Goal: Information Seeking & Learning: Learn about a topic

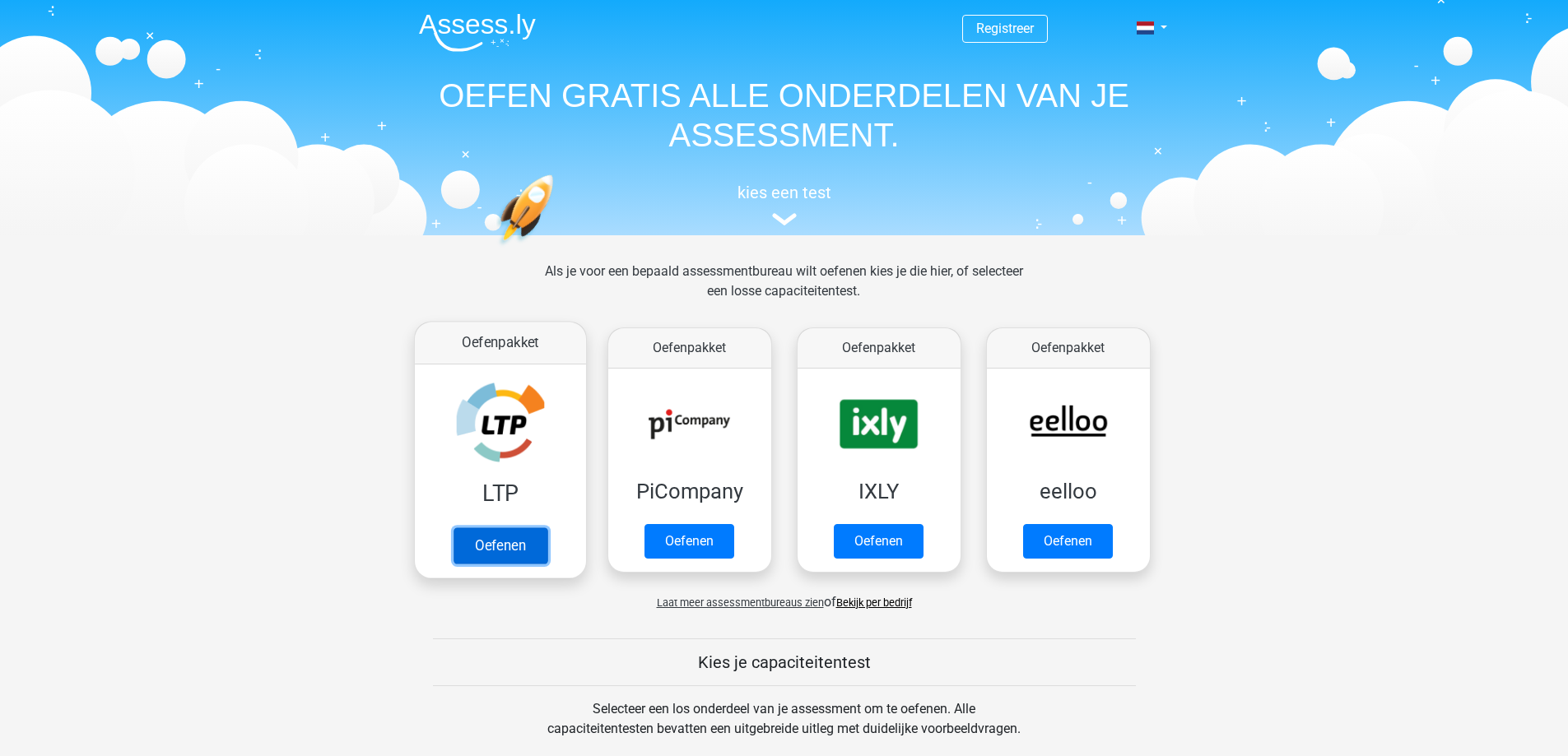
click at [515, 542] on link "Oefenen" at bounding box center [499, 545] width 94 height 36
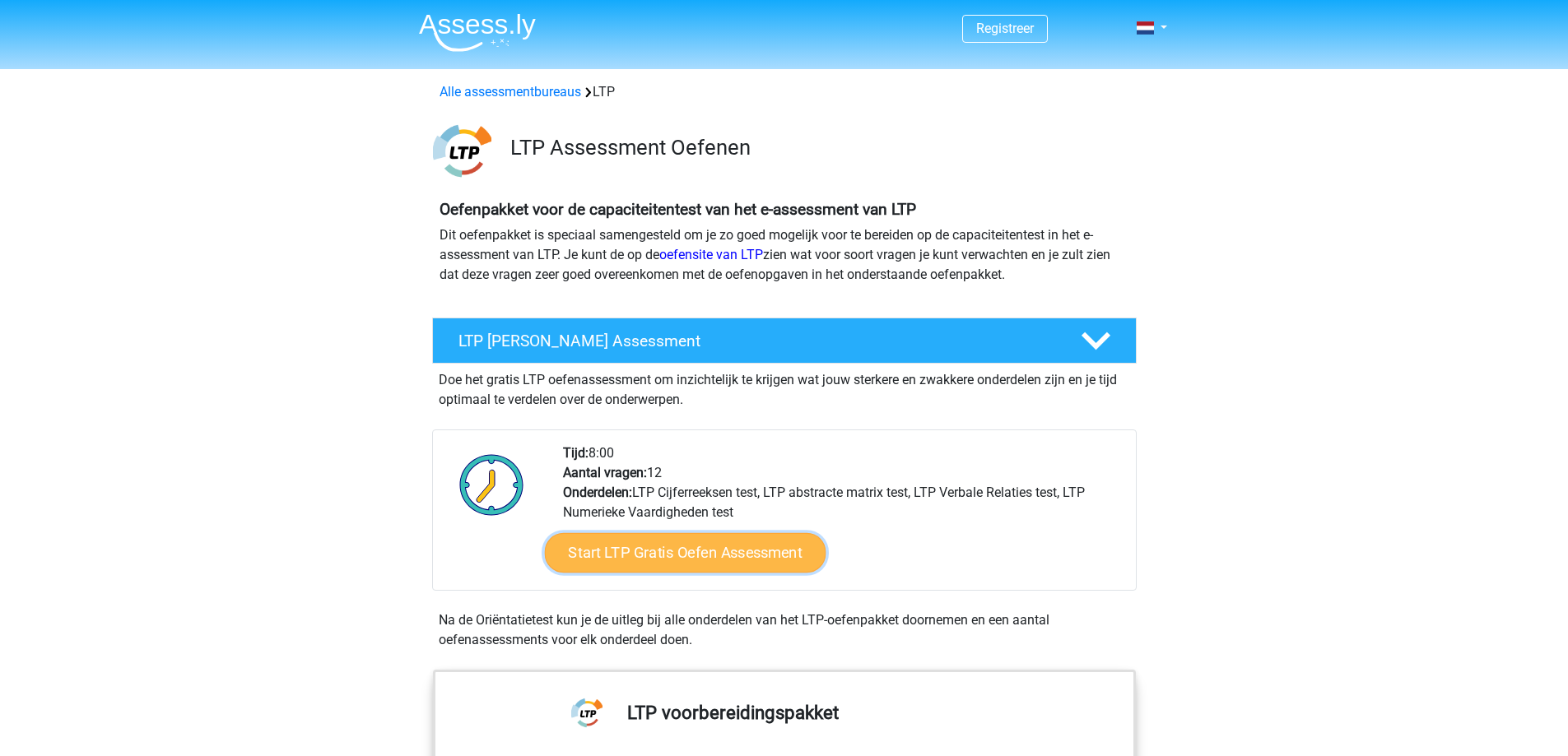
click at [746, 545] on link "Start LTP Gratis Oefen Assessment" at bounding box center [684, 553] width 281 height 40
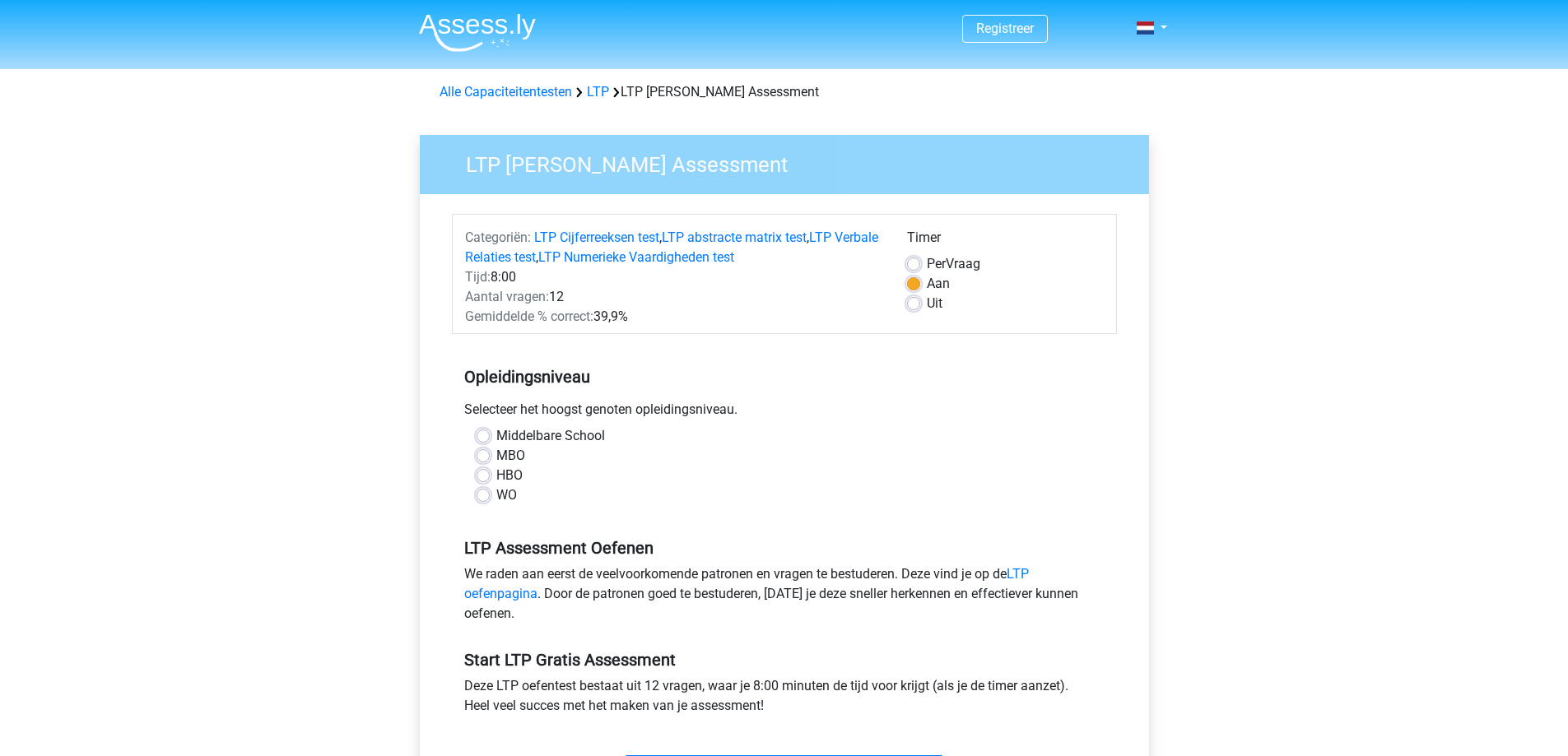
click at [497, 451] on label "MBO" at bounding box center [510, 455] width 28 height 20
click at [485, 451] on input "MBO" at bounding box center [483, 453] width 13 height 16
radio input "true"
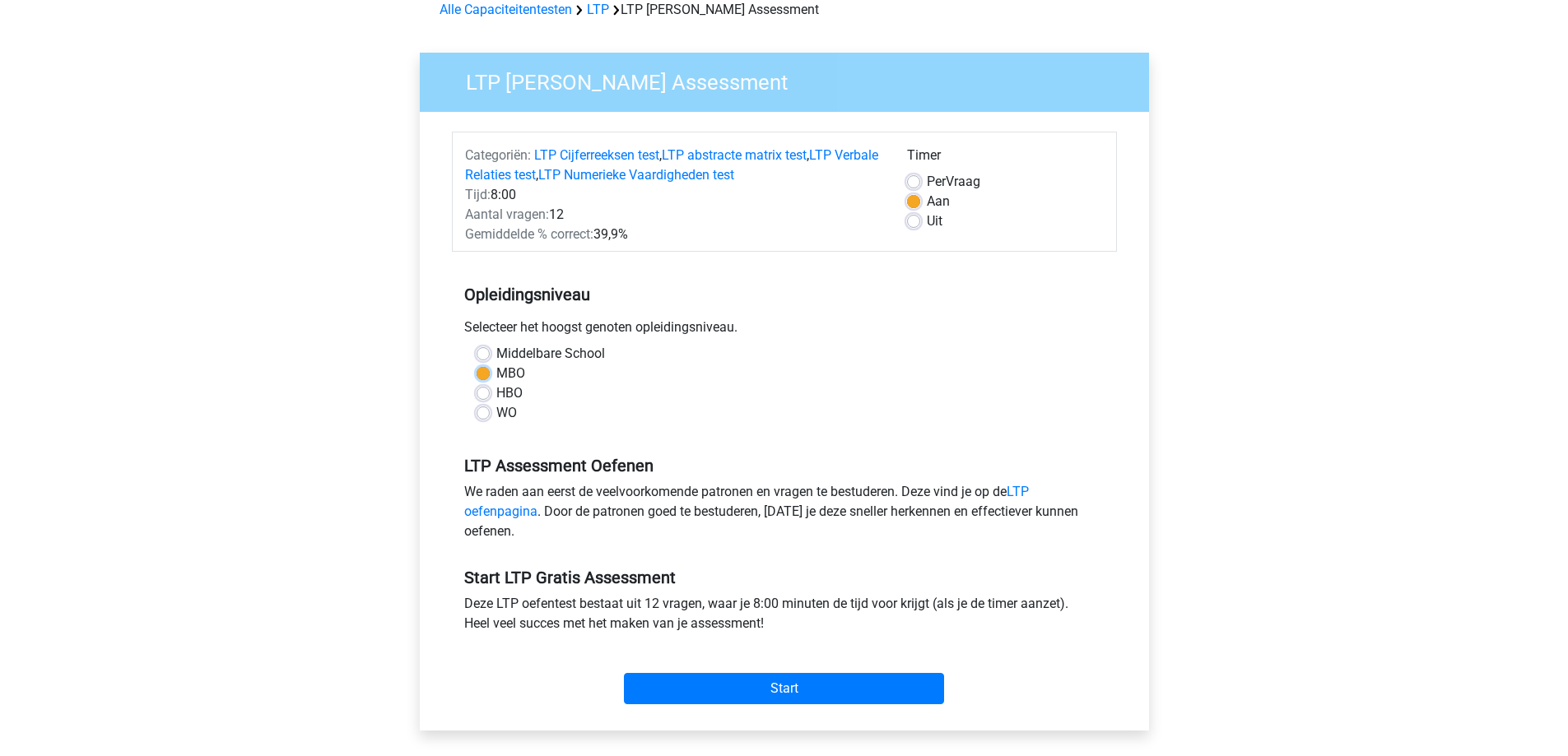
scroll to position [329, 0]
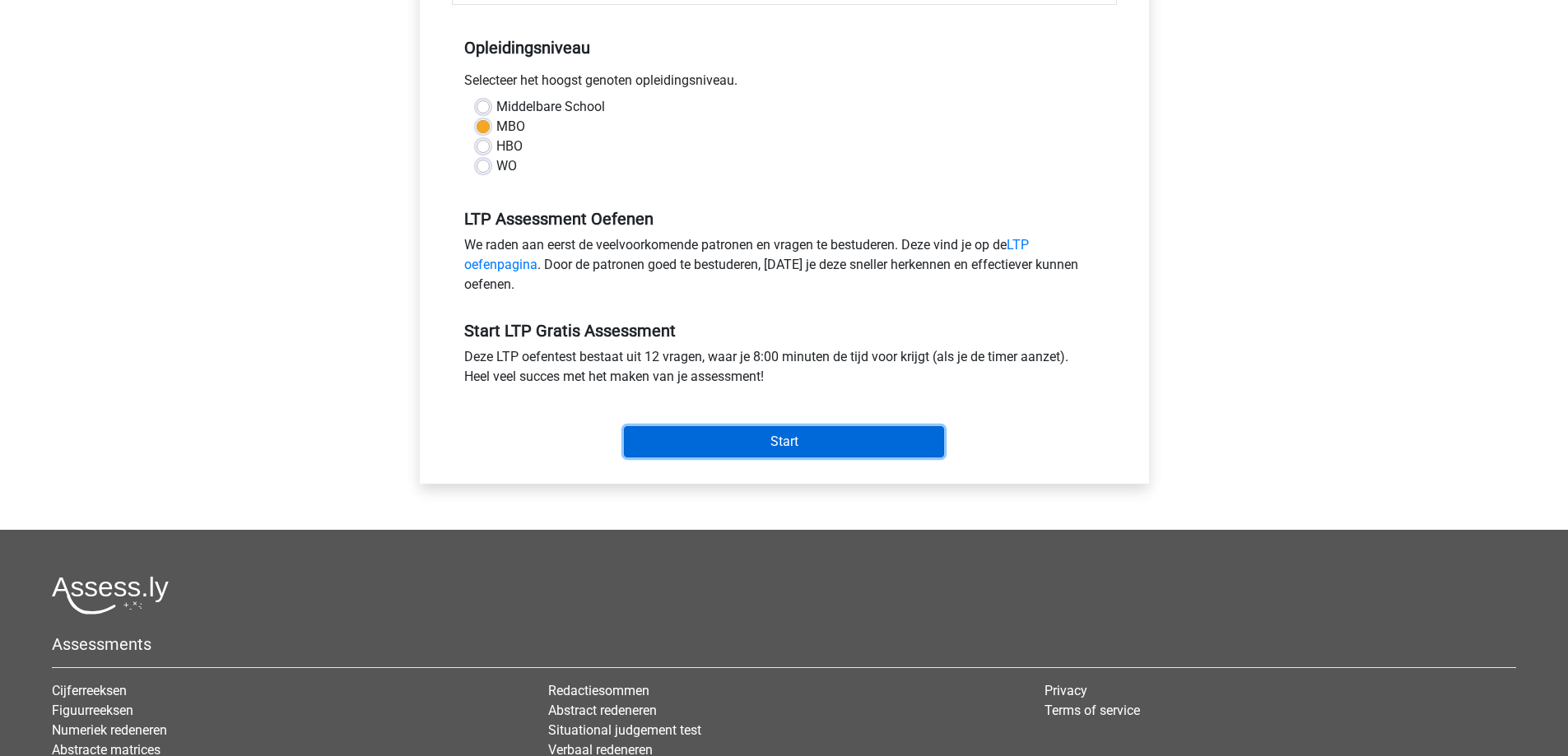
click at [776, 446] on input "Start" at bounding box center [784, 442] width 320 height 31
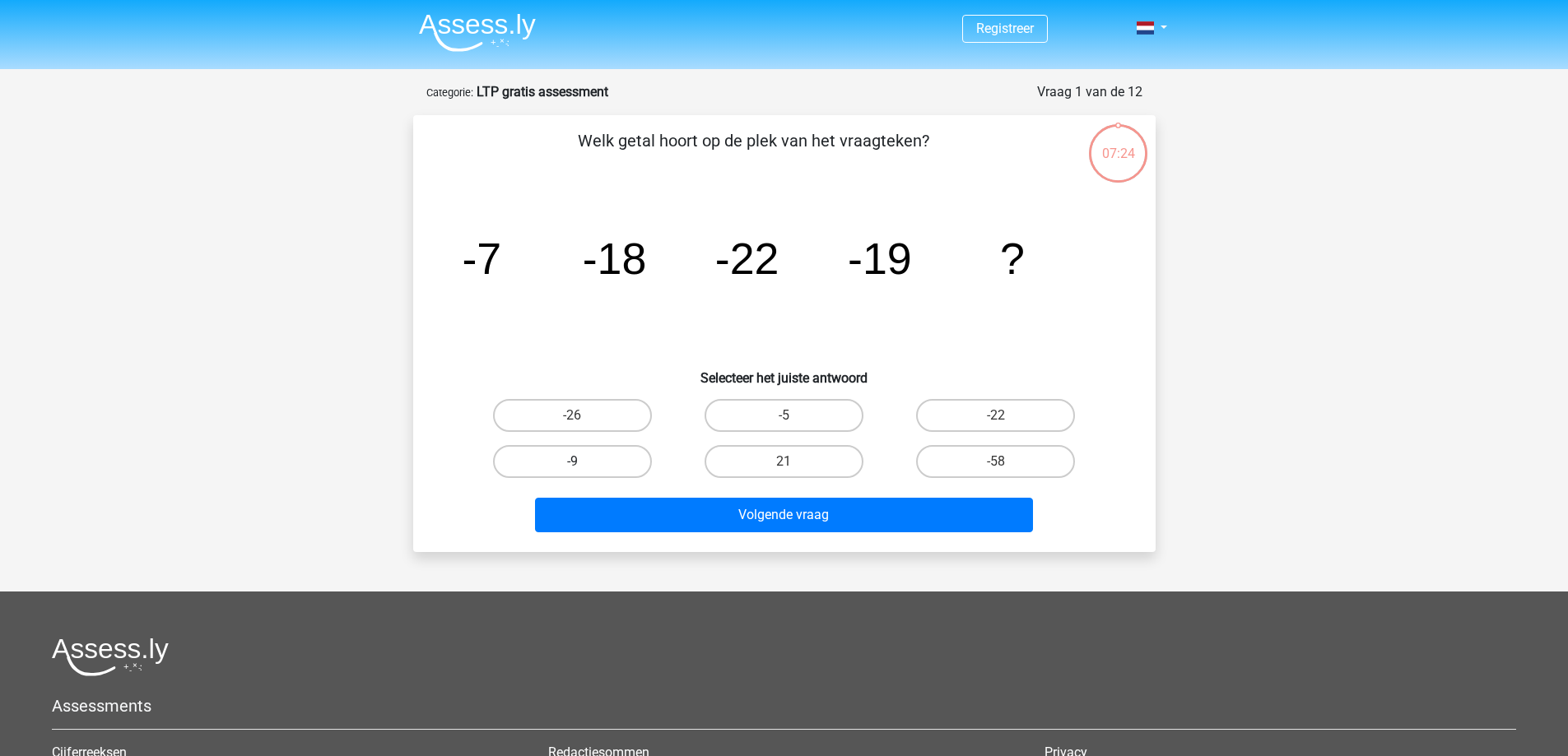
click at [584, 459] on label "-9" at bounding box center [572, 462] width 159 height 33
click at [583, 462] on input "-9" at bounding box center [577, 467] width 10 height 10
radio input "true"
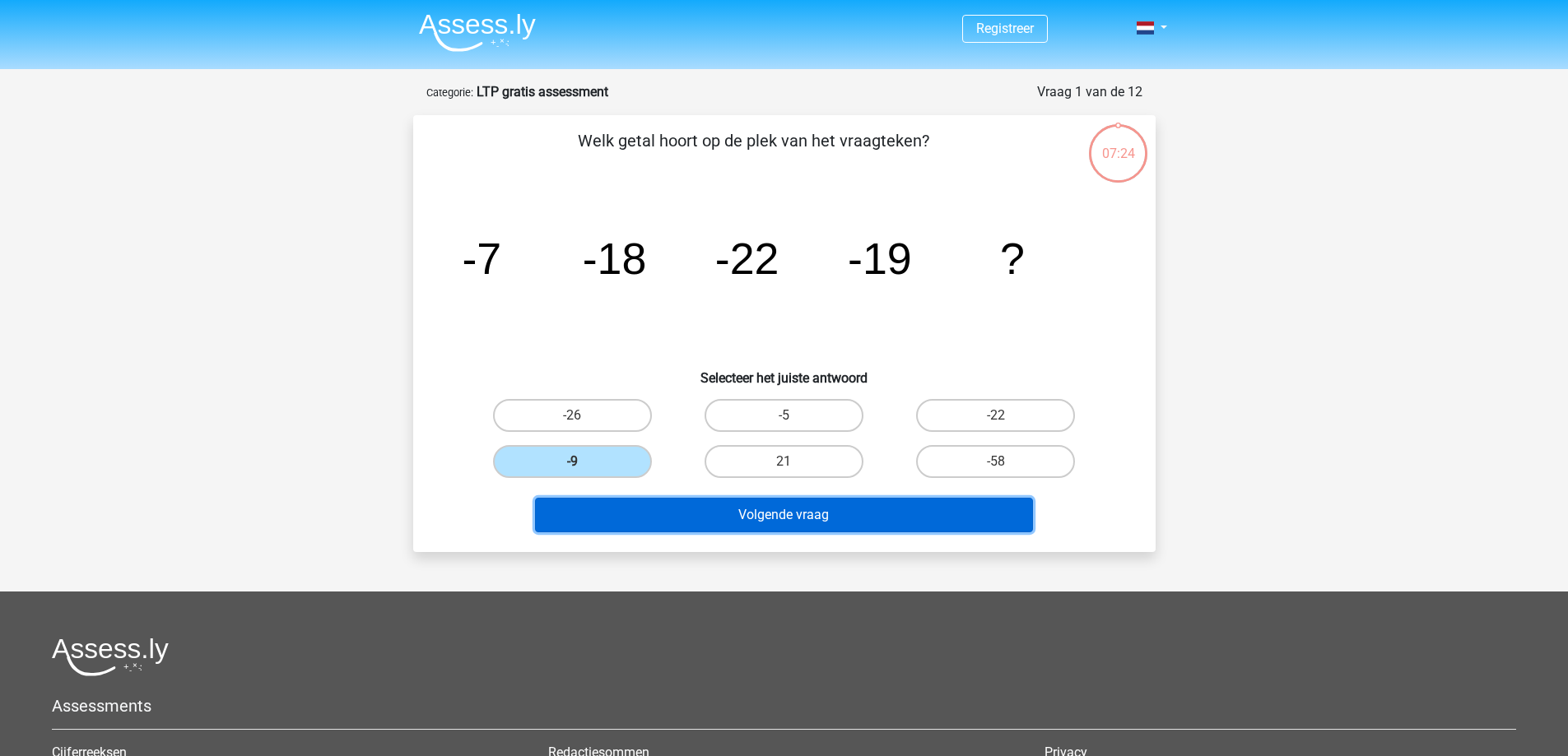
click at [842, 516] on button "Volgende vraag" at bounding box center [784, 515] width 498 height 34
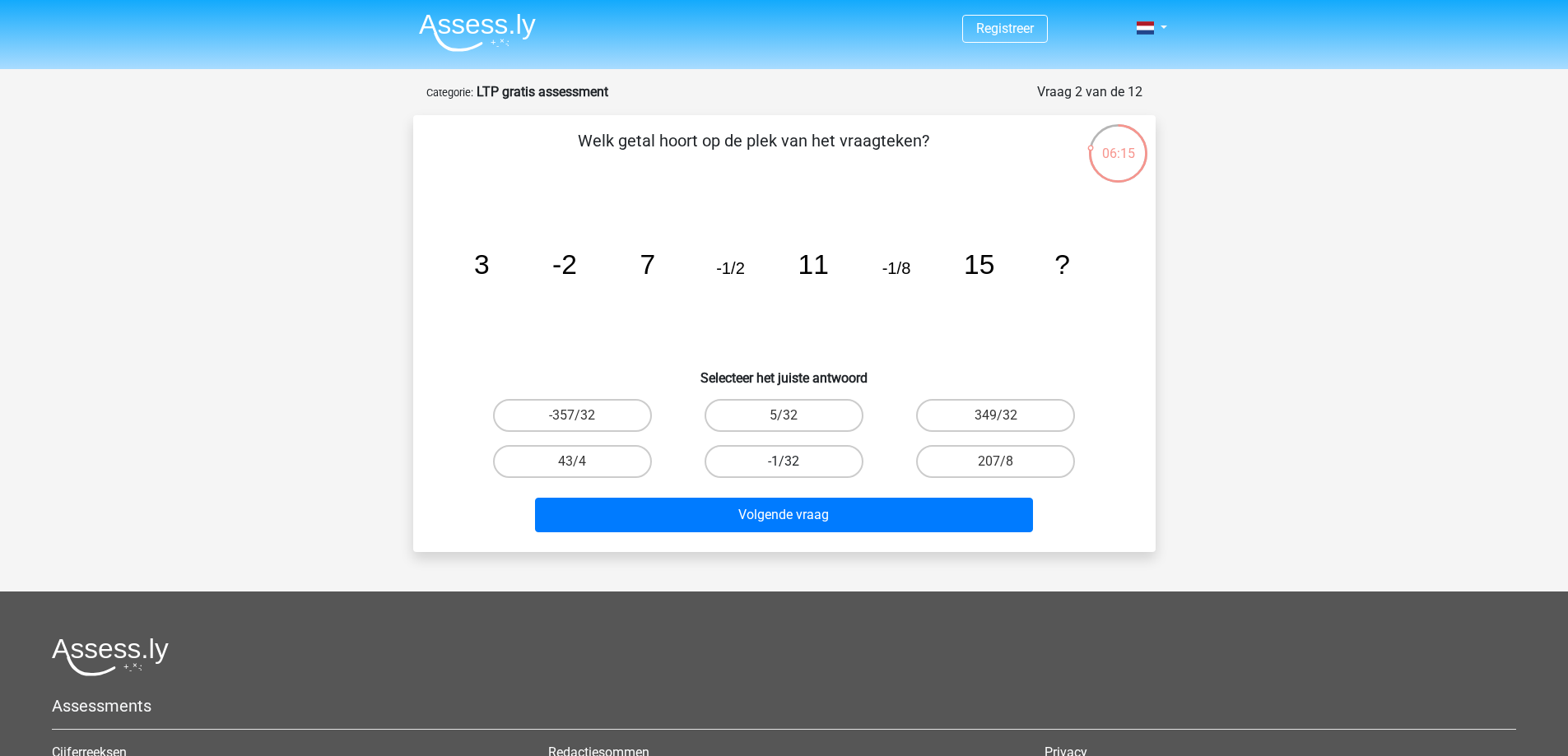
click at [813, 461] on label "-1/32" at bounding box center [784, 462] width 159 height 33
click at [794, 462] on input "-1/32" at bounding box center [789, 467] width 10 height 10
radio input "true"
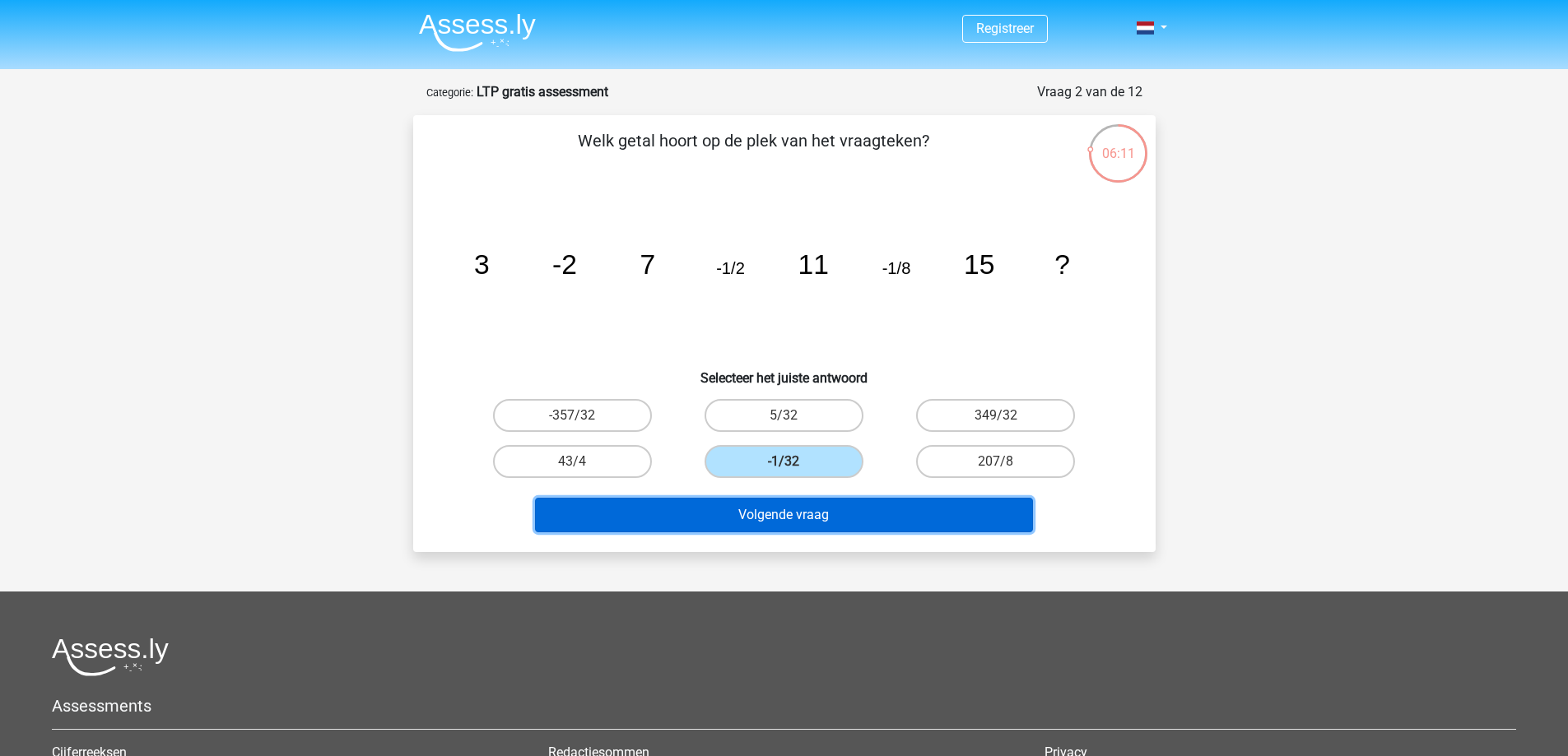
click at [824, 518] on button "Volgende vraag" at bounding box center [784, 515] width 498 height 34
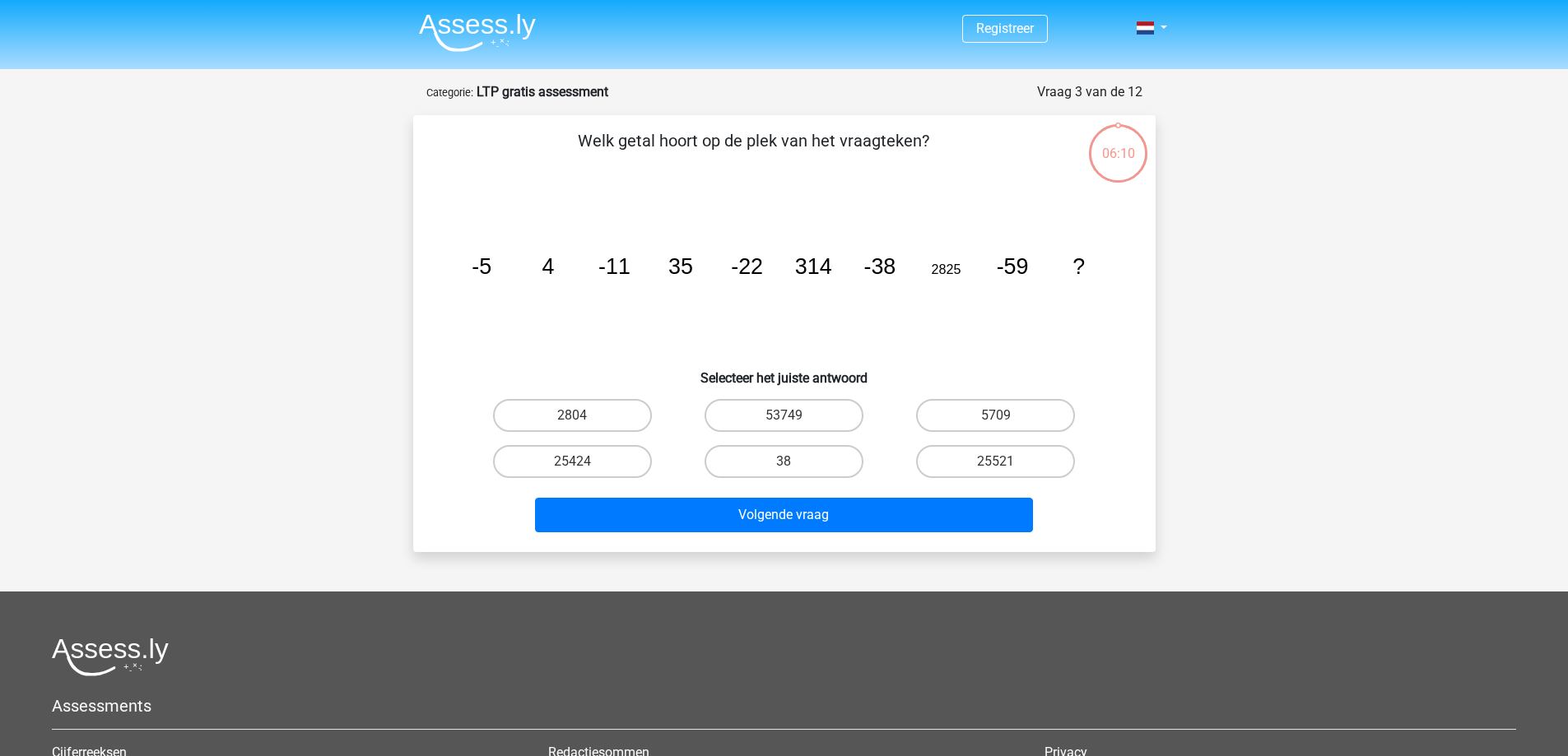
scroll to position [83, 0]
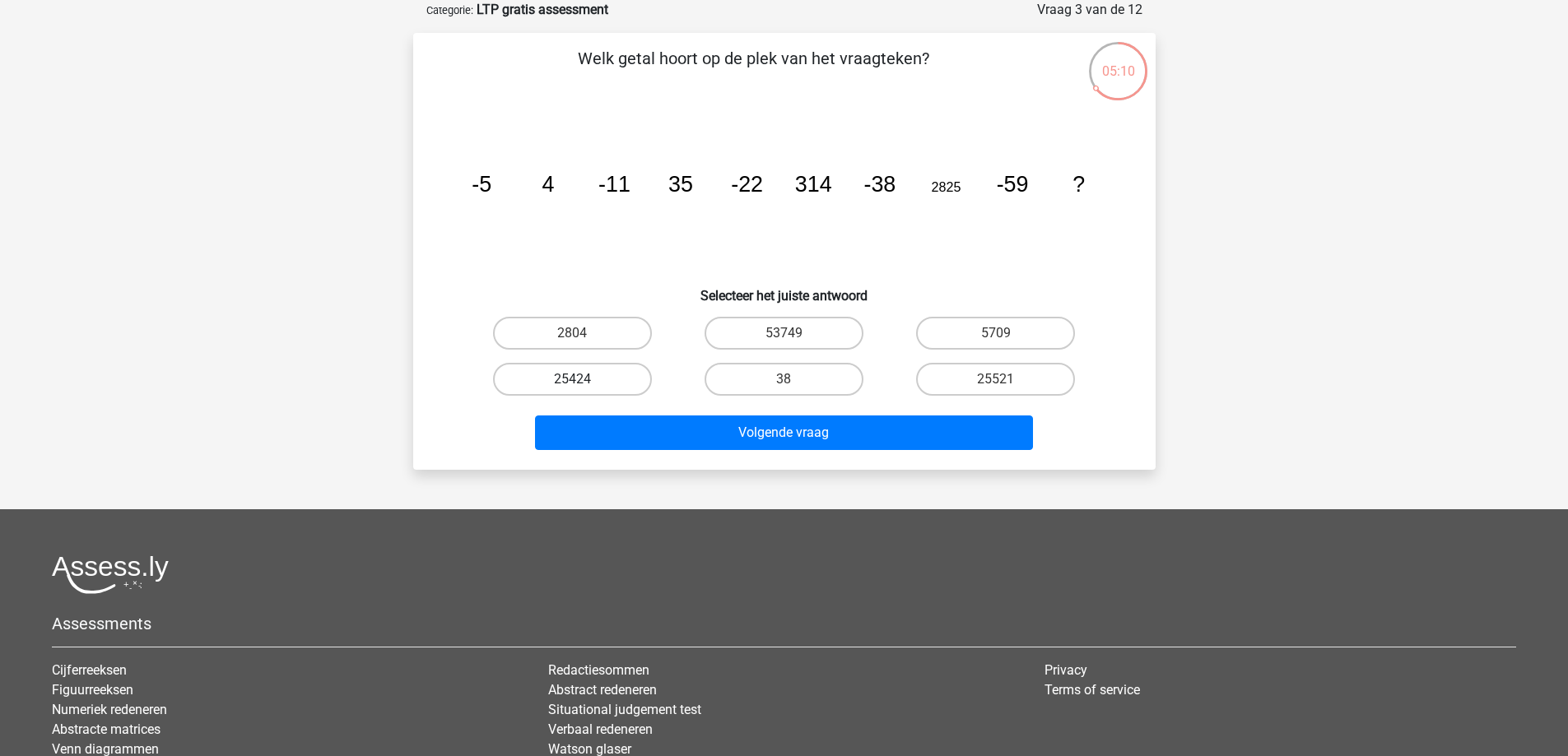
click at [590, 379] on label "25424" at bounding box center [572, 379] width 159 height 33
click at [583, 379] on input "25424" at bounding box center [577, 384] width 10 height 10
radio input "true"
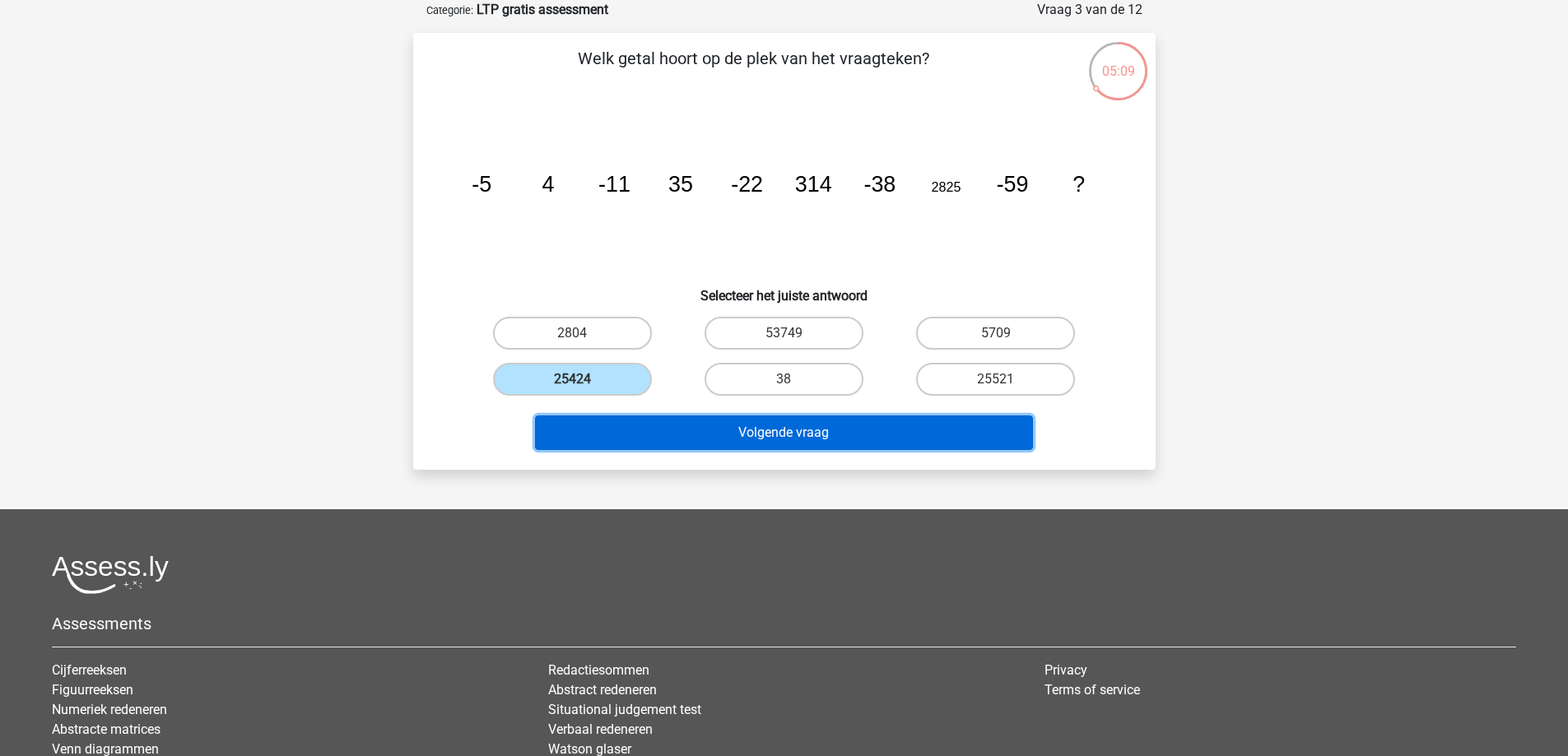
click at [855, 429] on button "Volgende vraag" at bounding box center [784, 433] width 498 height 34
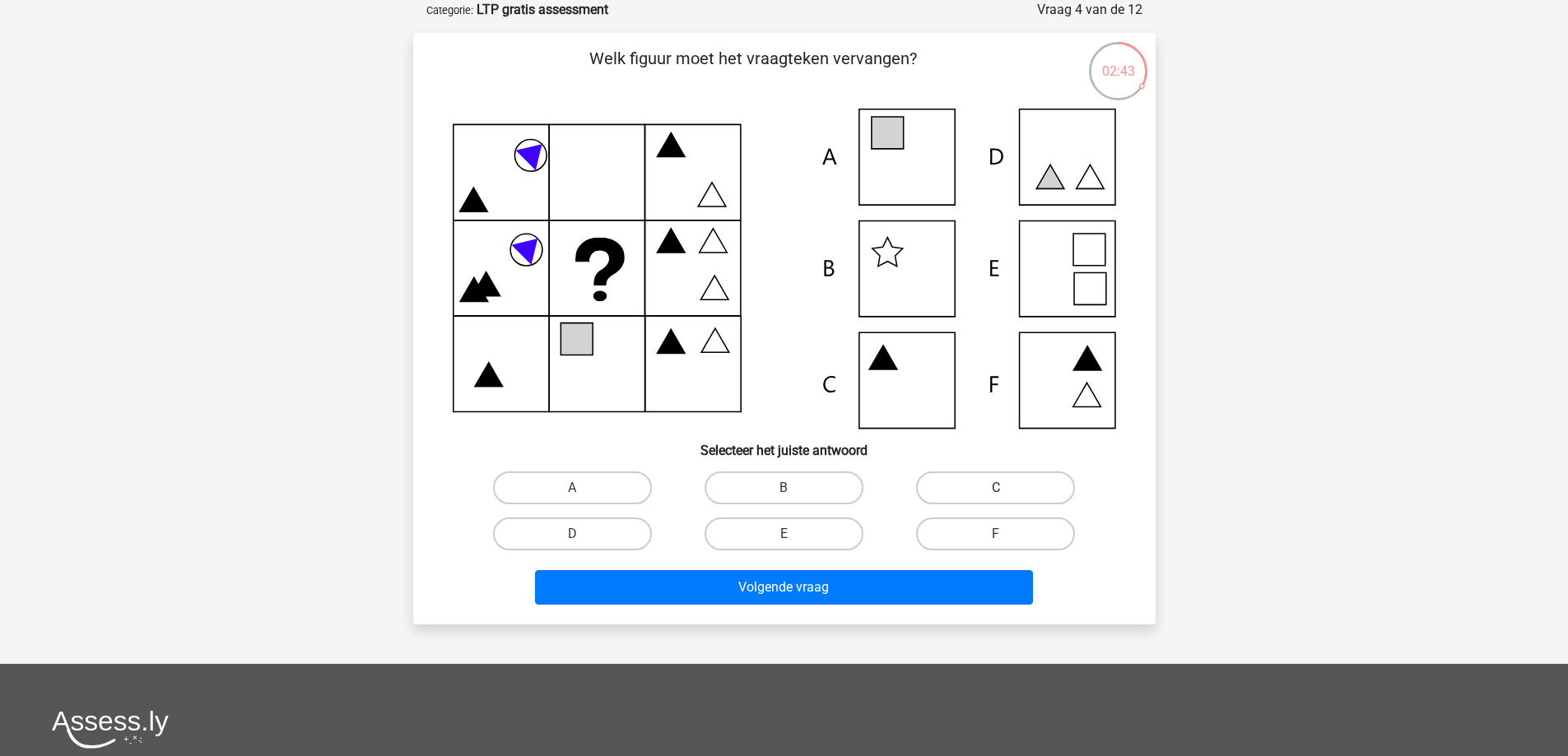
click at [1026, 487] on label "C" at bounding box center [996, 488] width 159 height 33
click at [1007, 488] on input "C" at bounding box center [1001, 493] width 10 height 10
radio input "true"
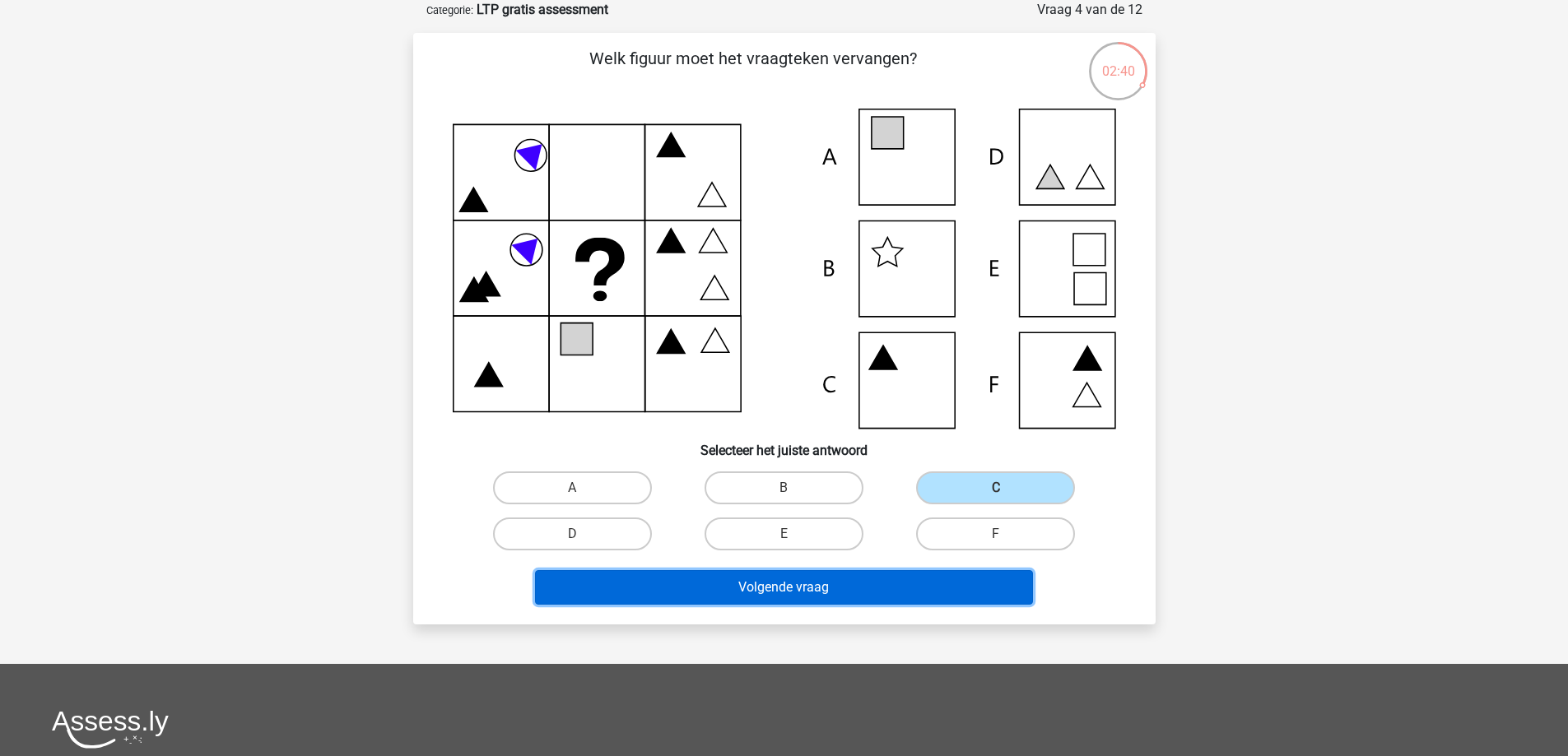
click at [819, 591] on button "Volgende vraag" at bounding box center [784, 587] width 498 height 34
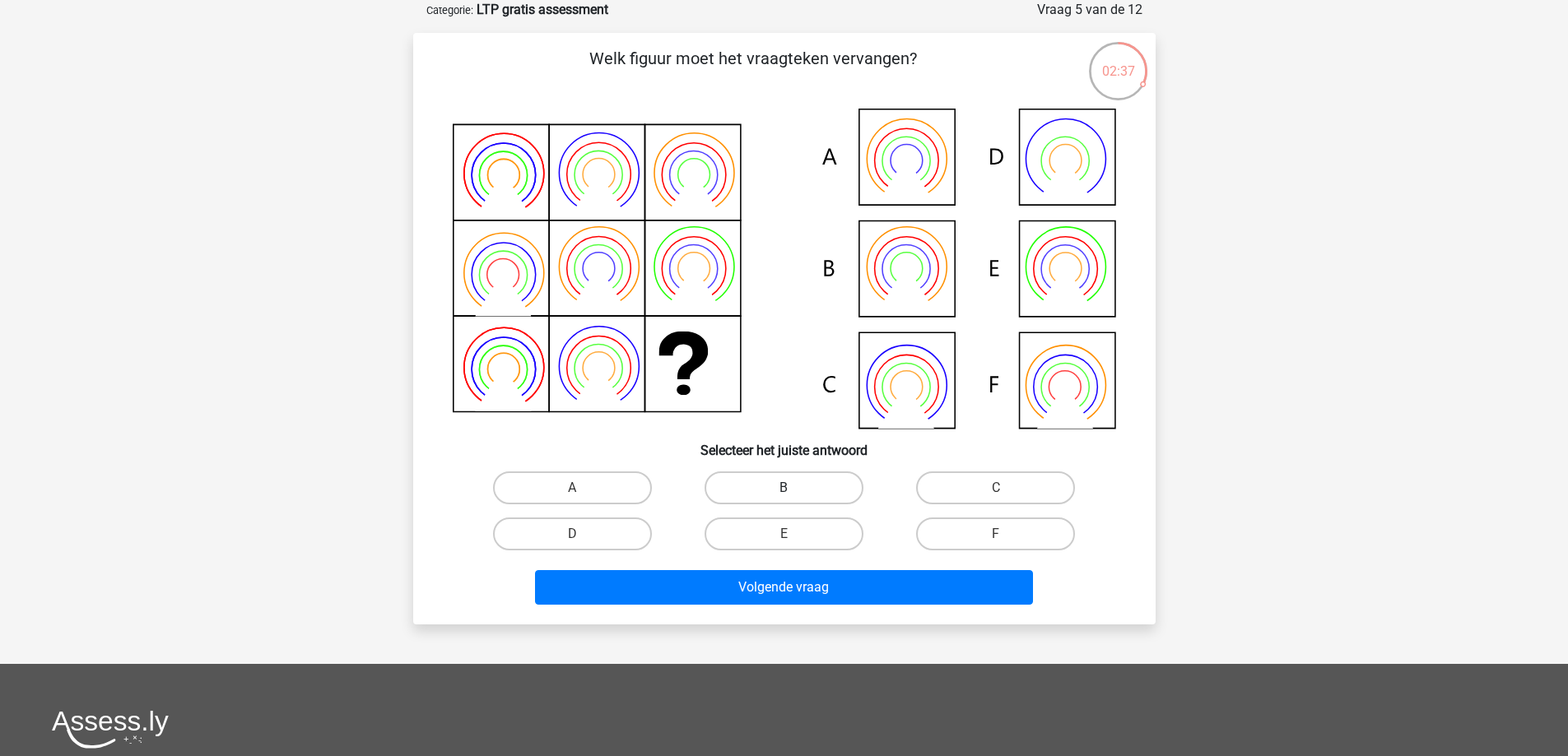
click at [804, 499] on label "B" at bounding box center [784, 488] width 159 height 33
click at [794, 499] on input "B" at bounding box center [789, 493] width 10 height 10
radio input "true"
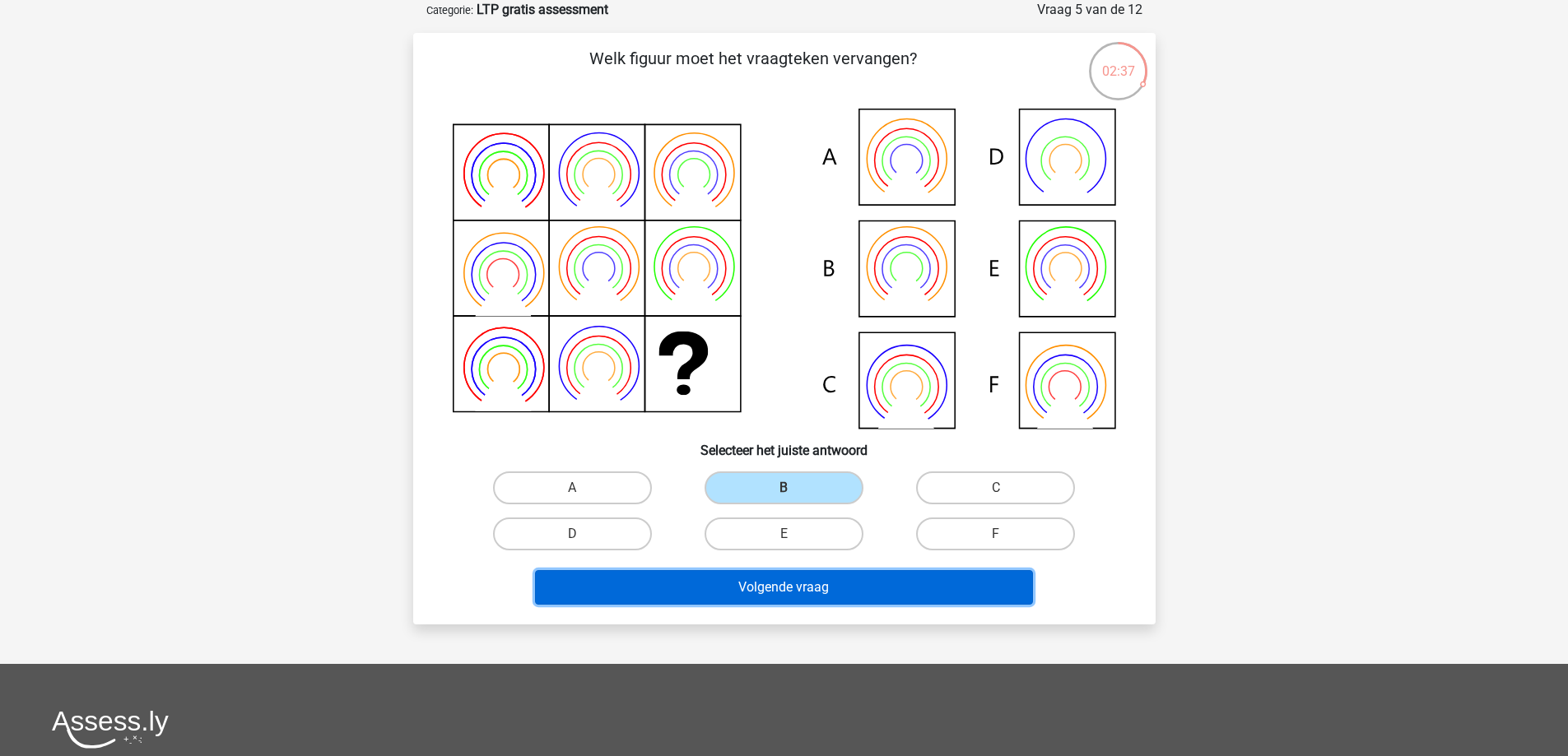
click at [781, 582] on button "Volgende vraag" at bounding box center [784, 587] width 498 height 34
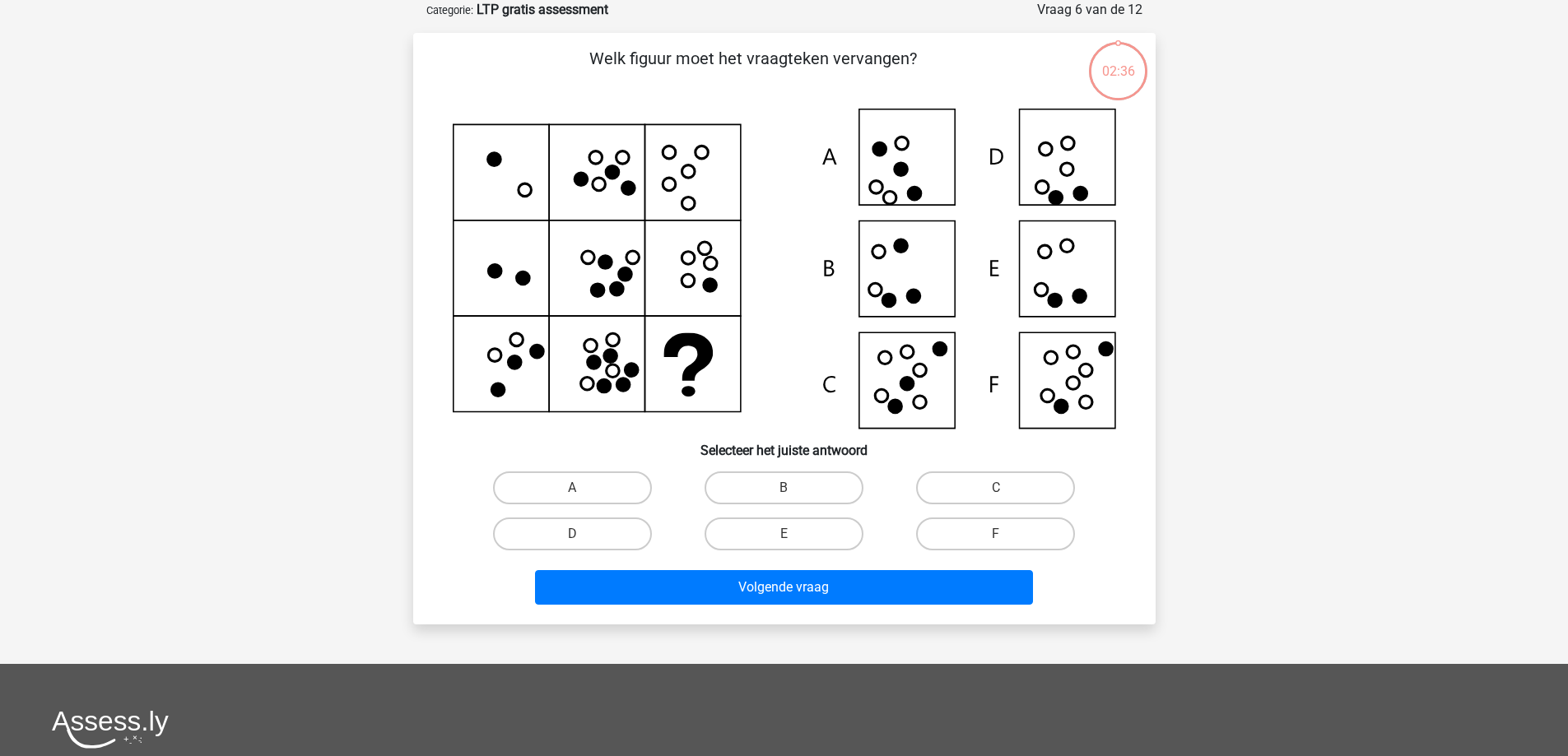
click at [787, 534] on input "E" at bounding box center [789, 539] width 10 height 10
radio input "true"
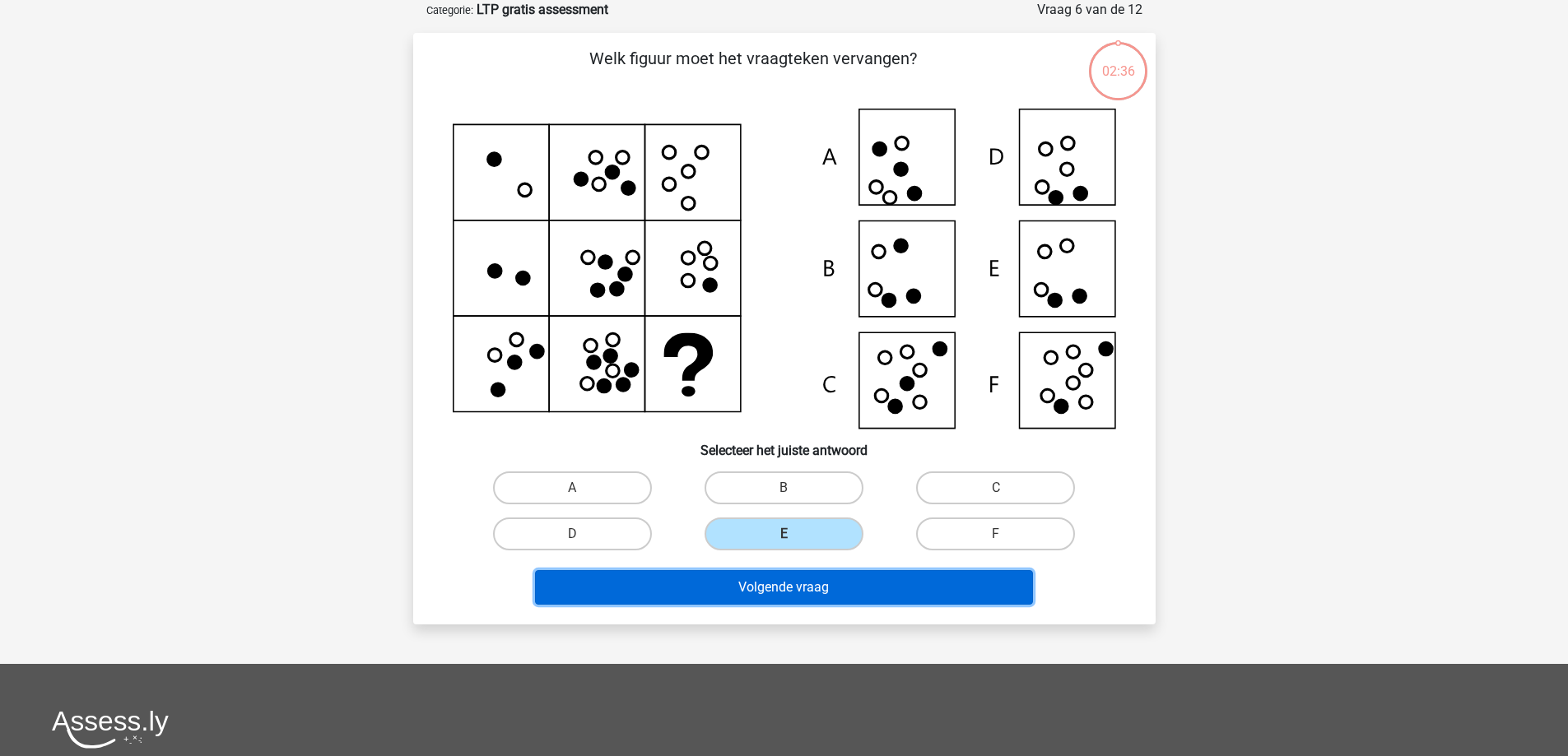
click at [781, 578] on button "Volgende vraag" at bounding box center [784, 587] width 498 height 34
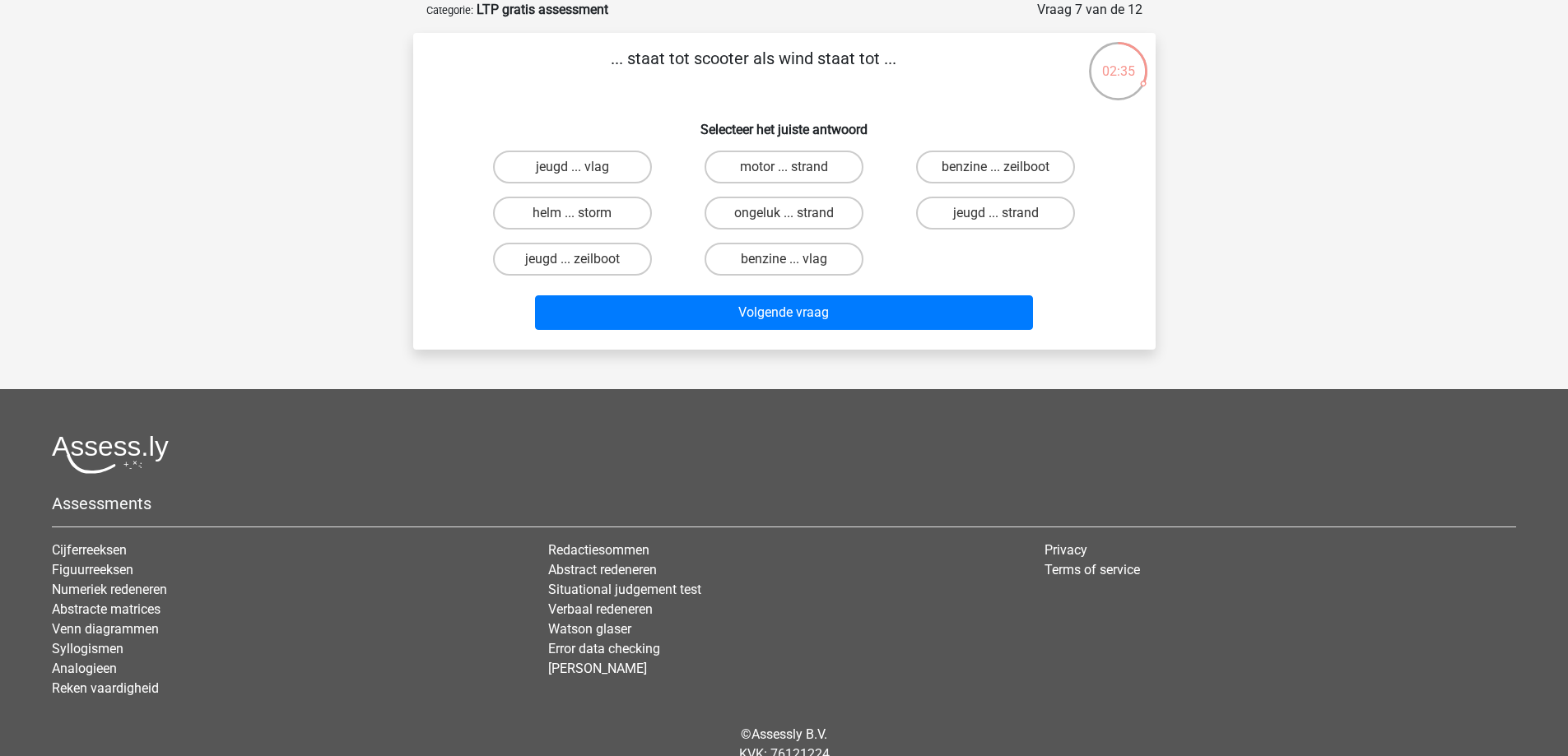
scroll to position [0, 0]
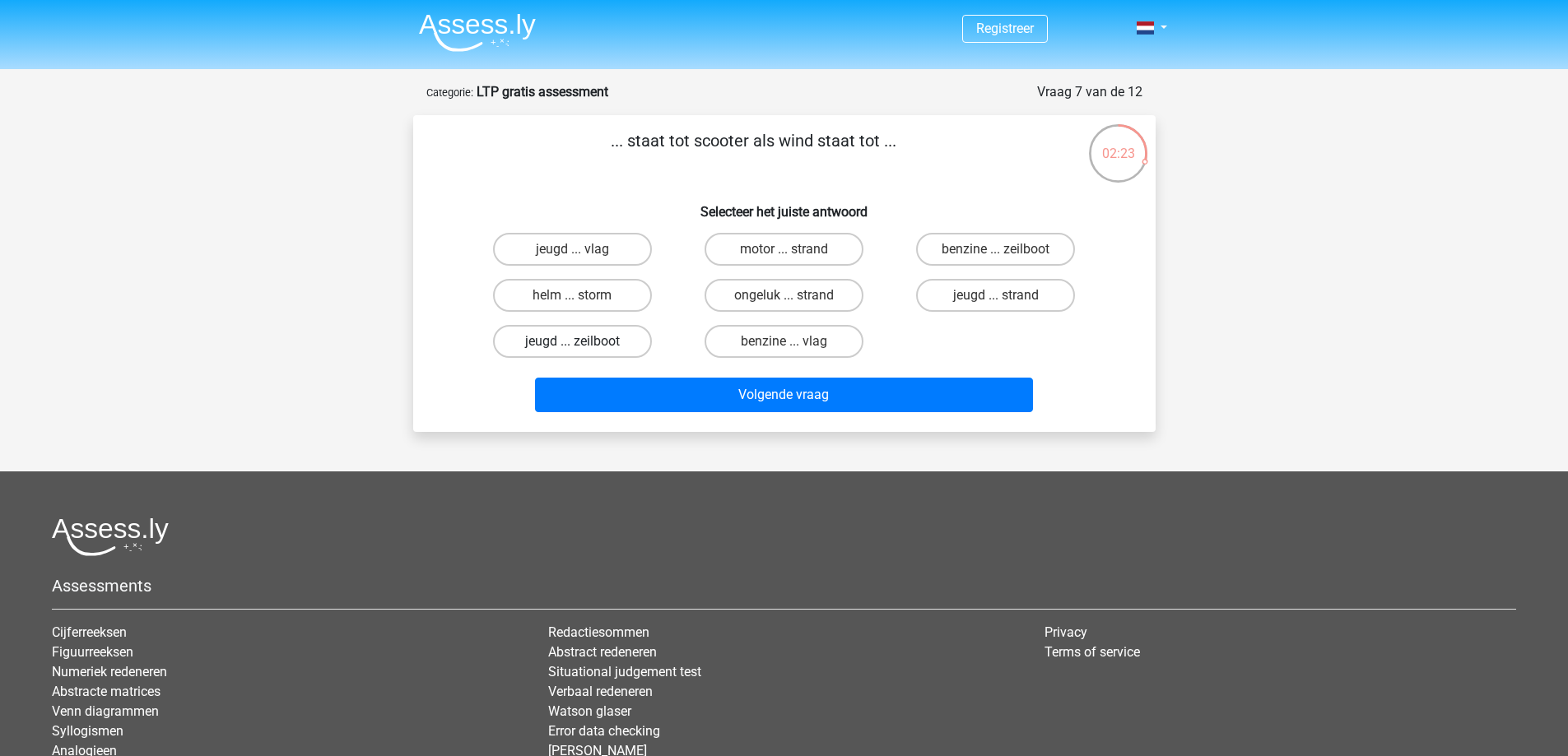
click at [631, 336] on label "jeugd ... zeilboot" at bounding box center [572, 341] width 159 height 33
click at [583, 341] on input "jeugd ... zeilboot" at bounding box center [577, 347] width 10 height 10
radio input "true"
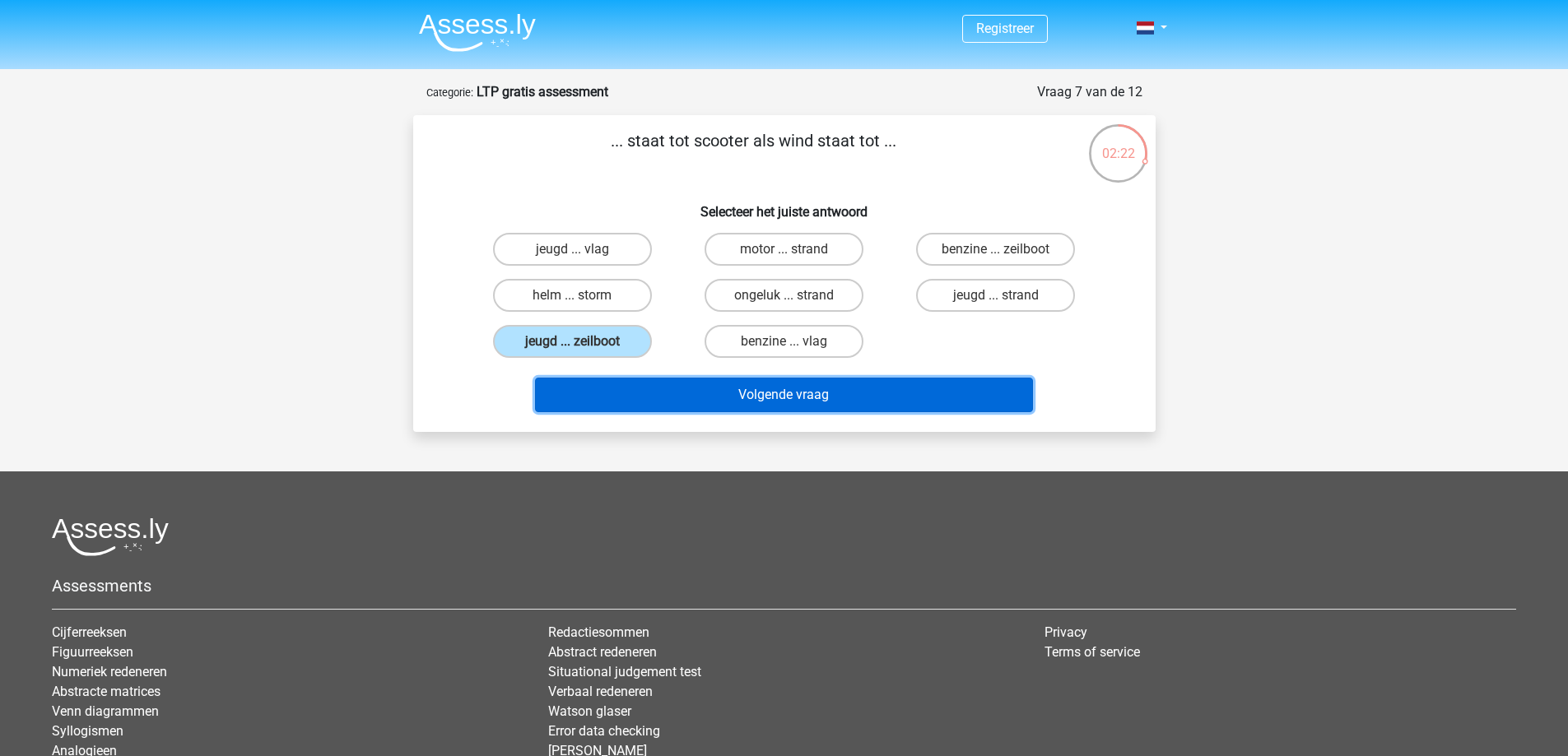
click at [850, 396] on button "Volgende vraag" at bounding box center [784, 395] width 498 height 34
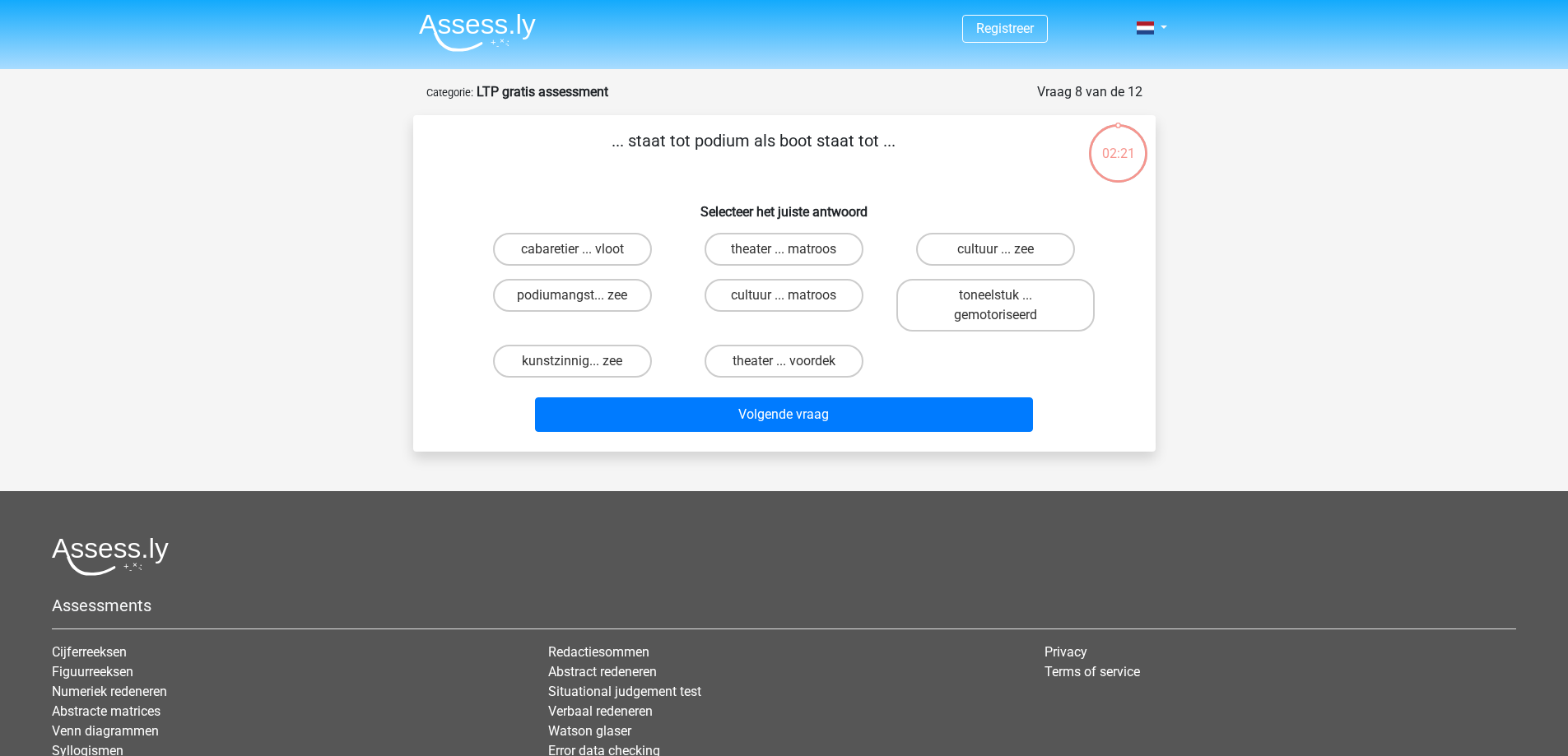
scroll to position [83, 0]
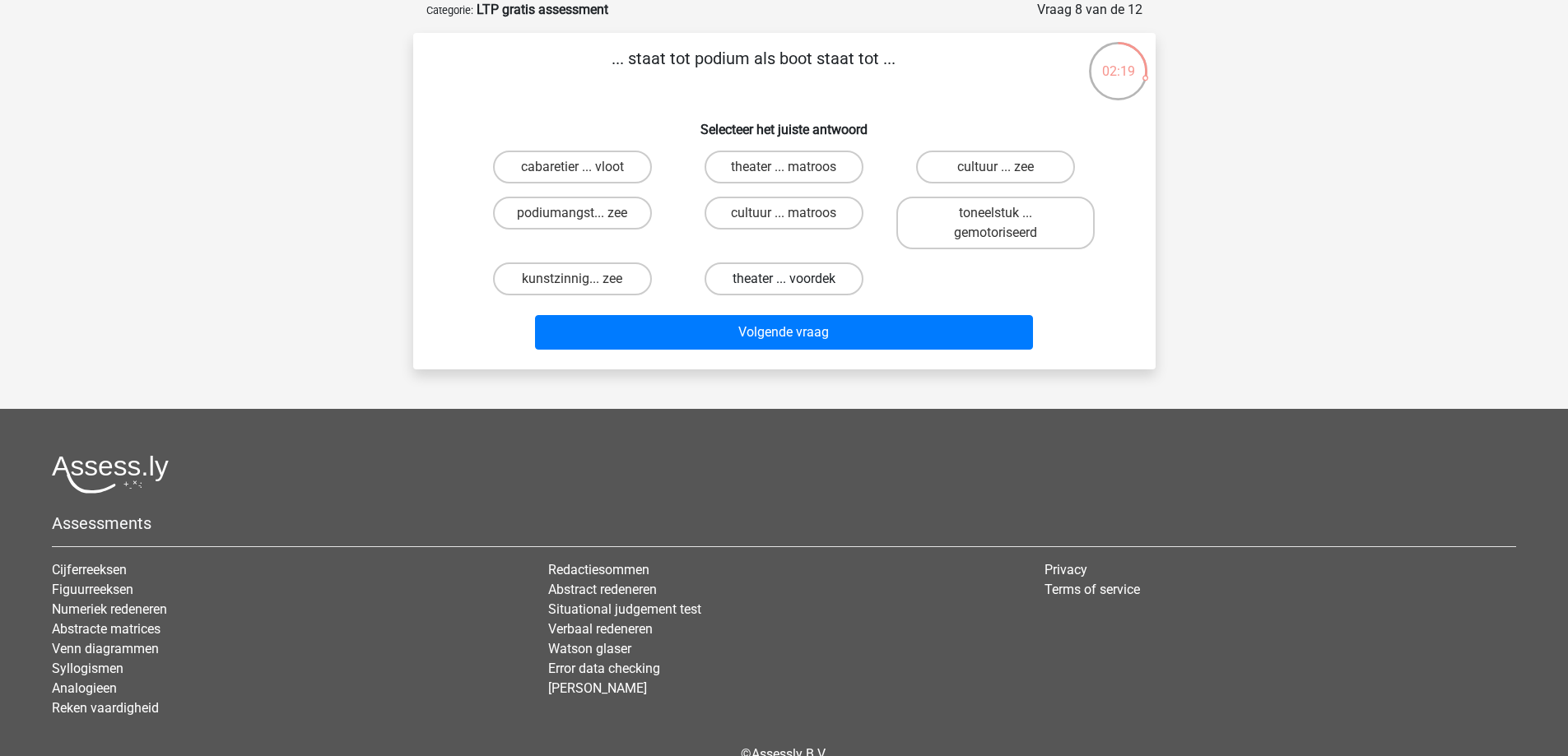
click at [822, 277] on label "theater ... voordek" at bounding box center [784, 279] width 159 height 33
click at [794, 279] on input "theater ... voordek" at bounding box center [789, 284] width 10 height 10
radio input "true"
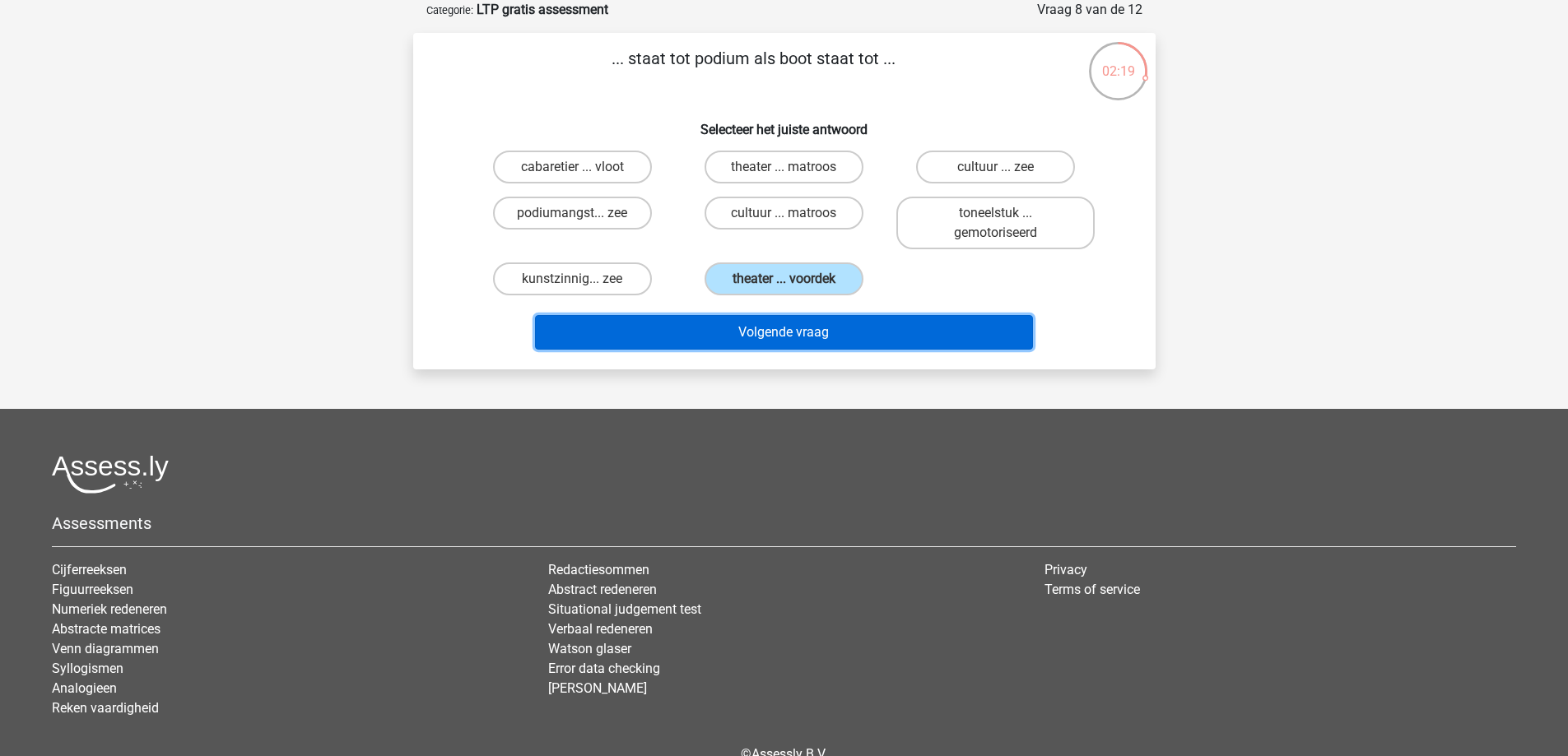
click at [824, 339] on button "Volgende vraag" at bounding box center [784, 332] width 498 height 34
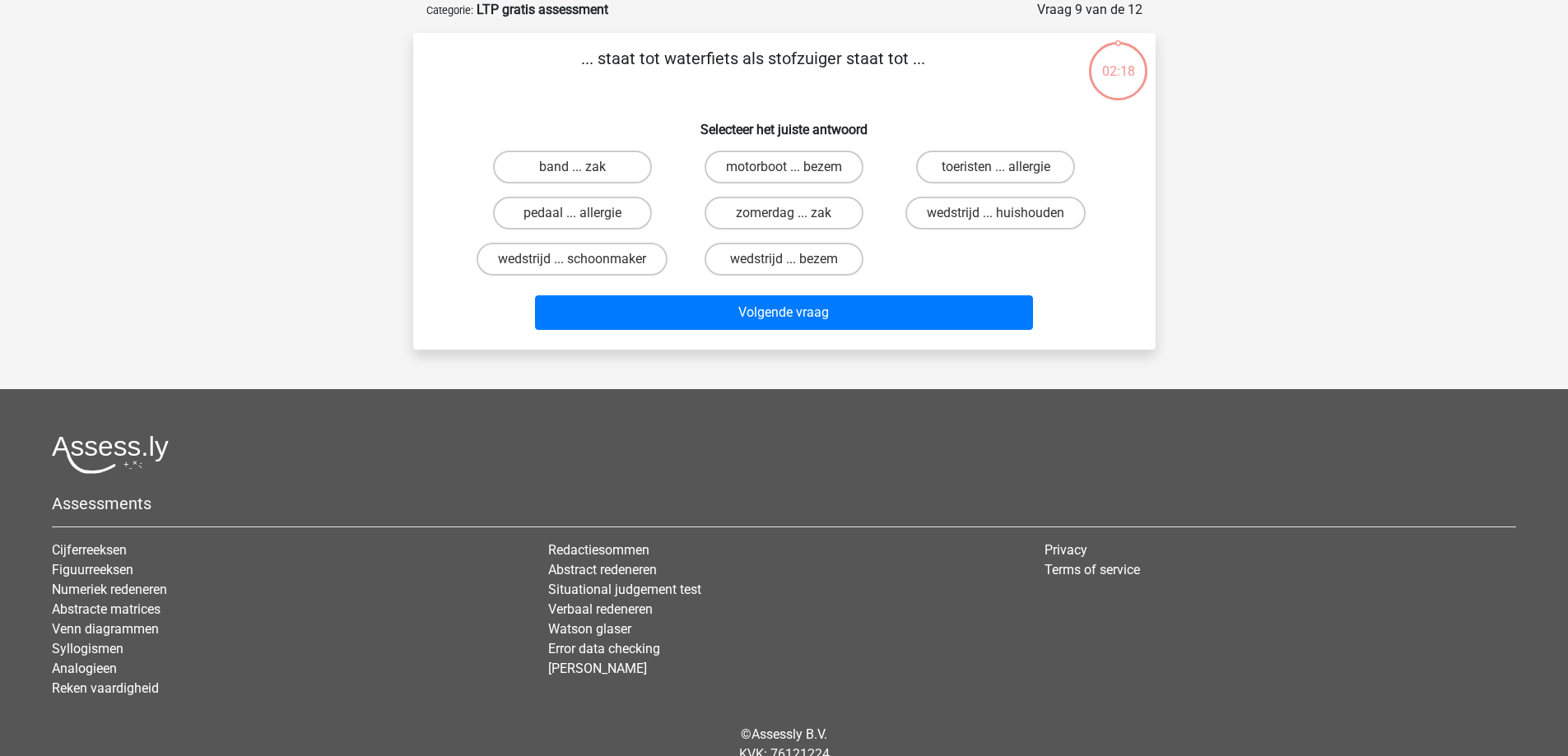
scroll to position [0, 0]
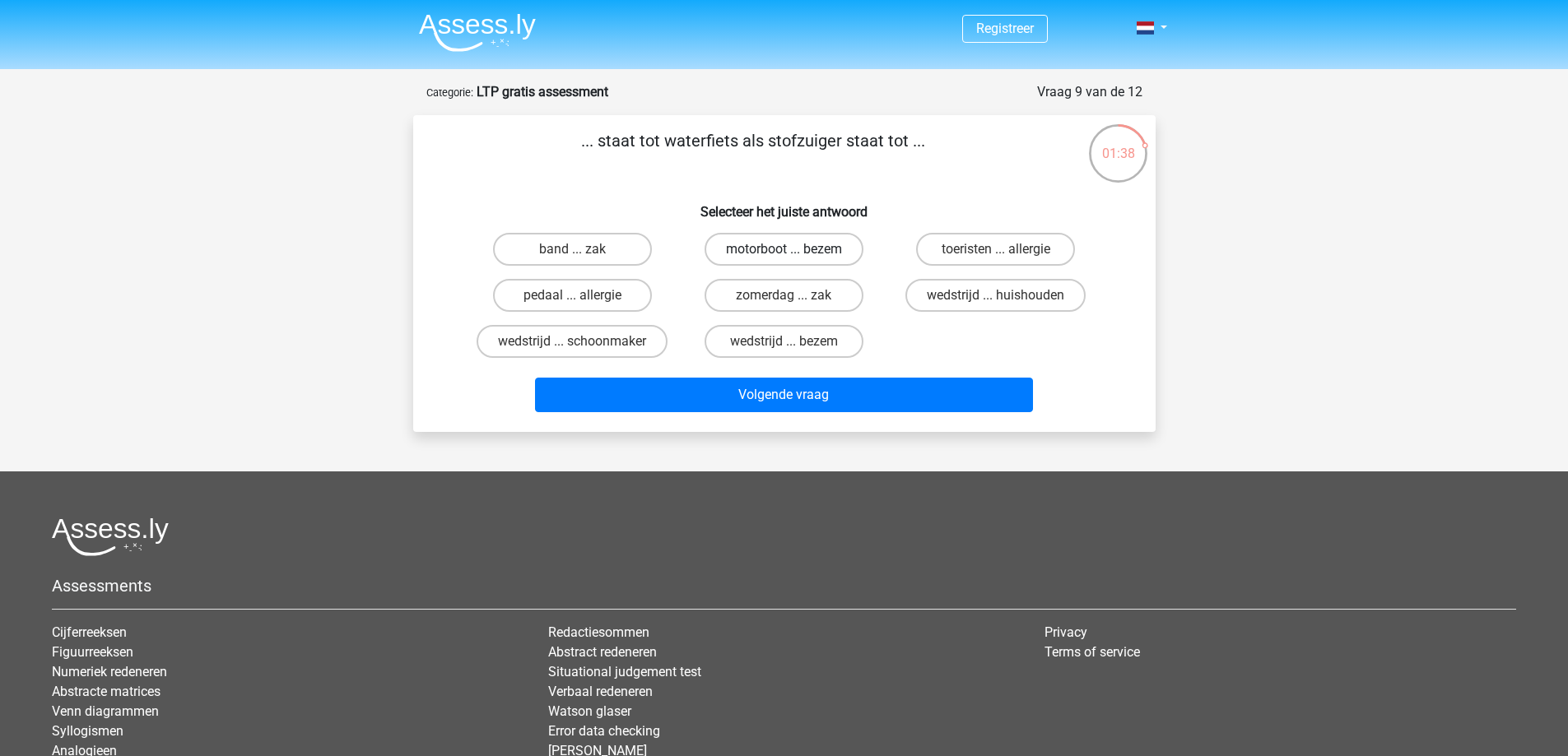
click at [818, 249] on label "motorboot ... bezem" at bounding box center [784, 249] width 159 height 33
click at [794, 249] on input "motorboot ... bezem" at bounding box center [789, 255] width 10 height 10
radio input "true"
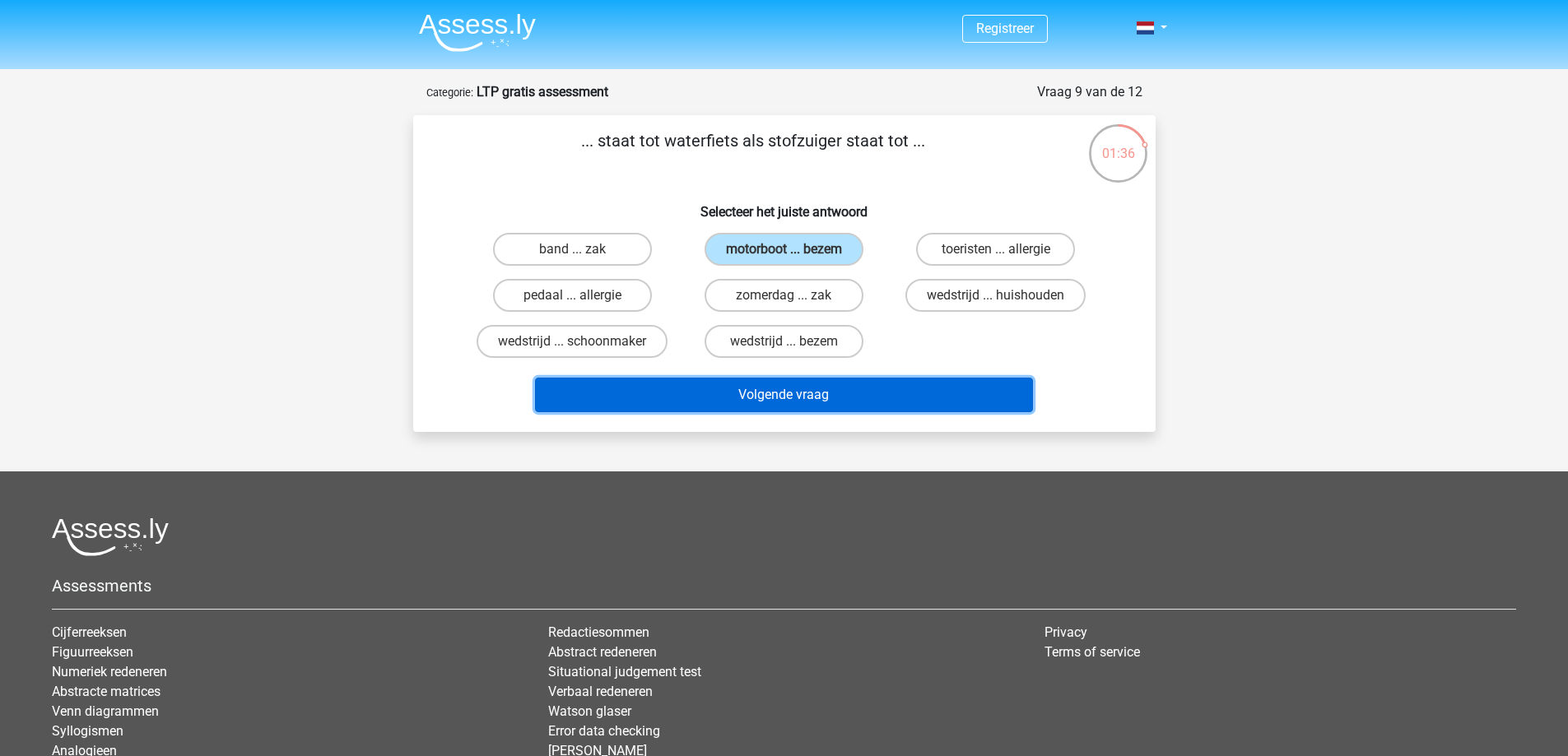
click at [816, 393] on button "Volgende vraag" at bounding box center [784, 395] width 498 height 34
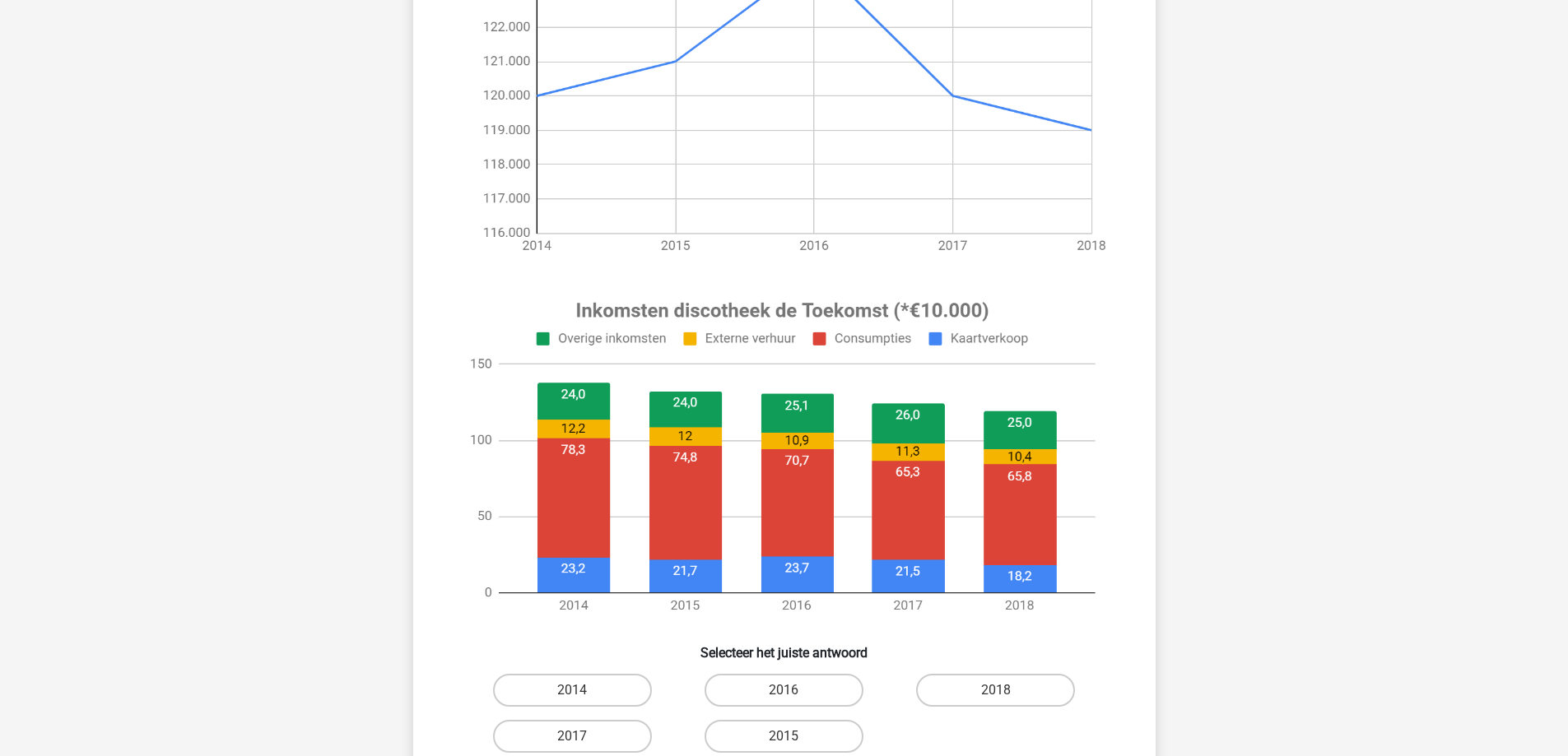
scroll to position [576, 0]
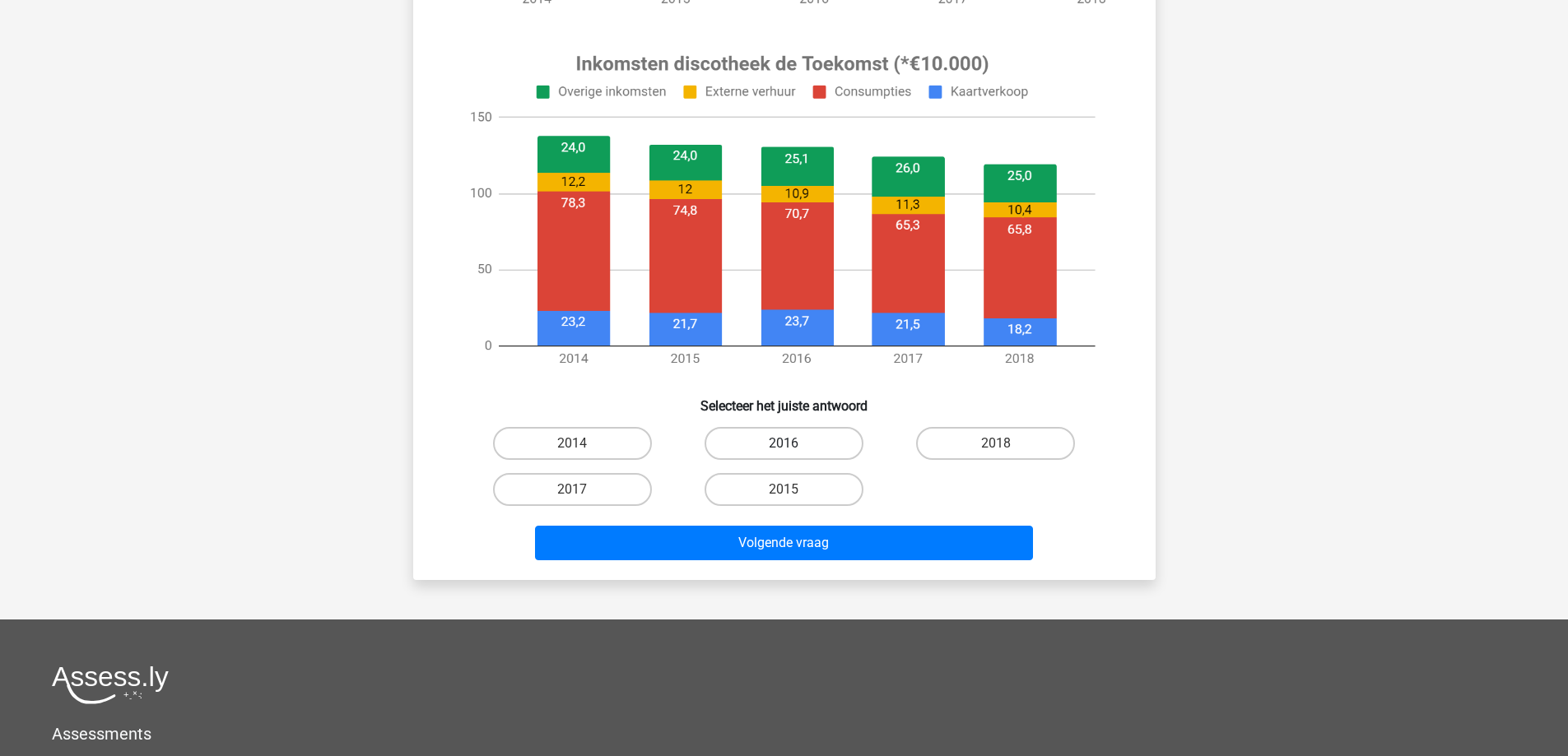
click at [817, 446] on label "2016" at bounding box center [784, 443] width 159 height 33
click at [794, 446] on input "2016" at bounding box center [789, 449] width 10 height 10
radio input "true"
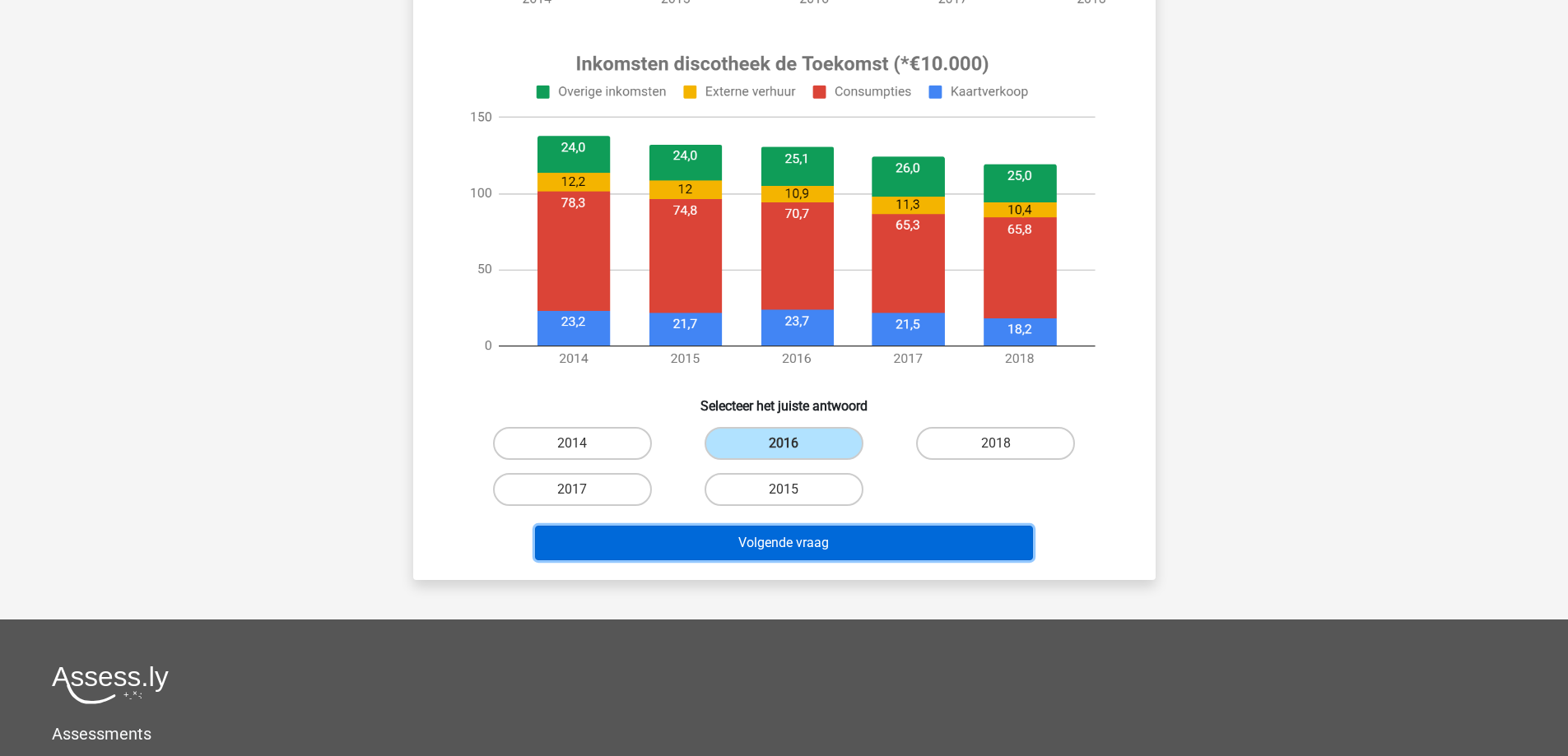
click at [793, 541] on button "Volgende vraag" at bounding box center [784, 543] width 498 height 34
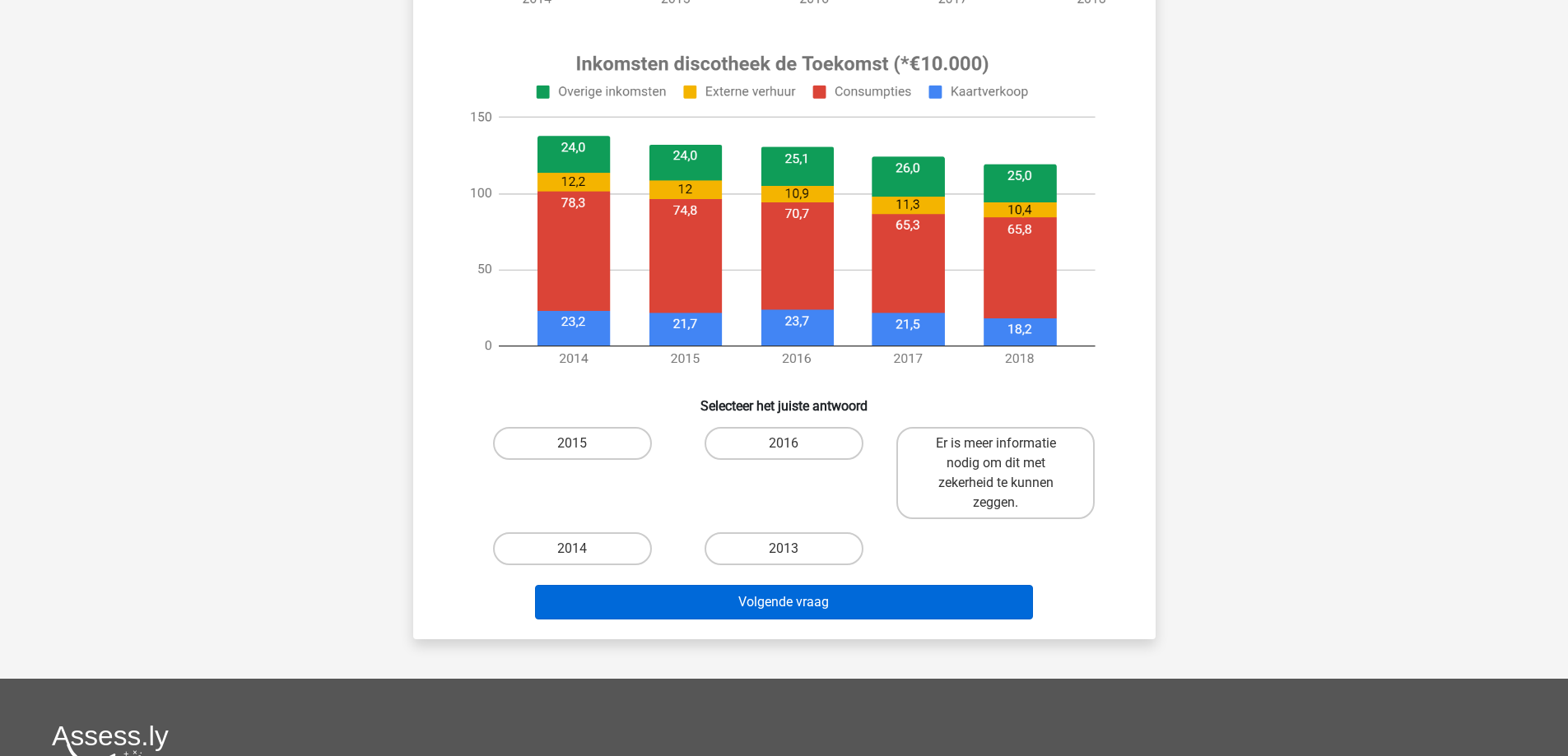
scroll to position [658, 0]
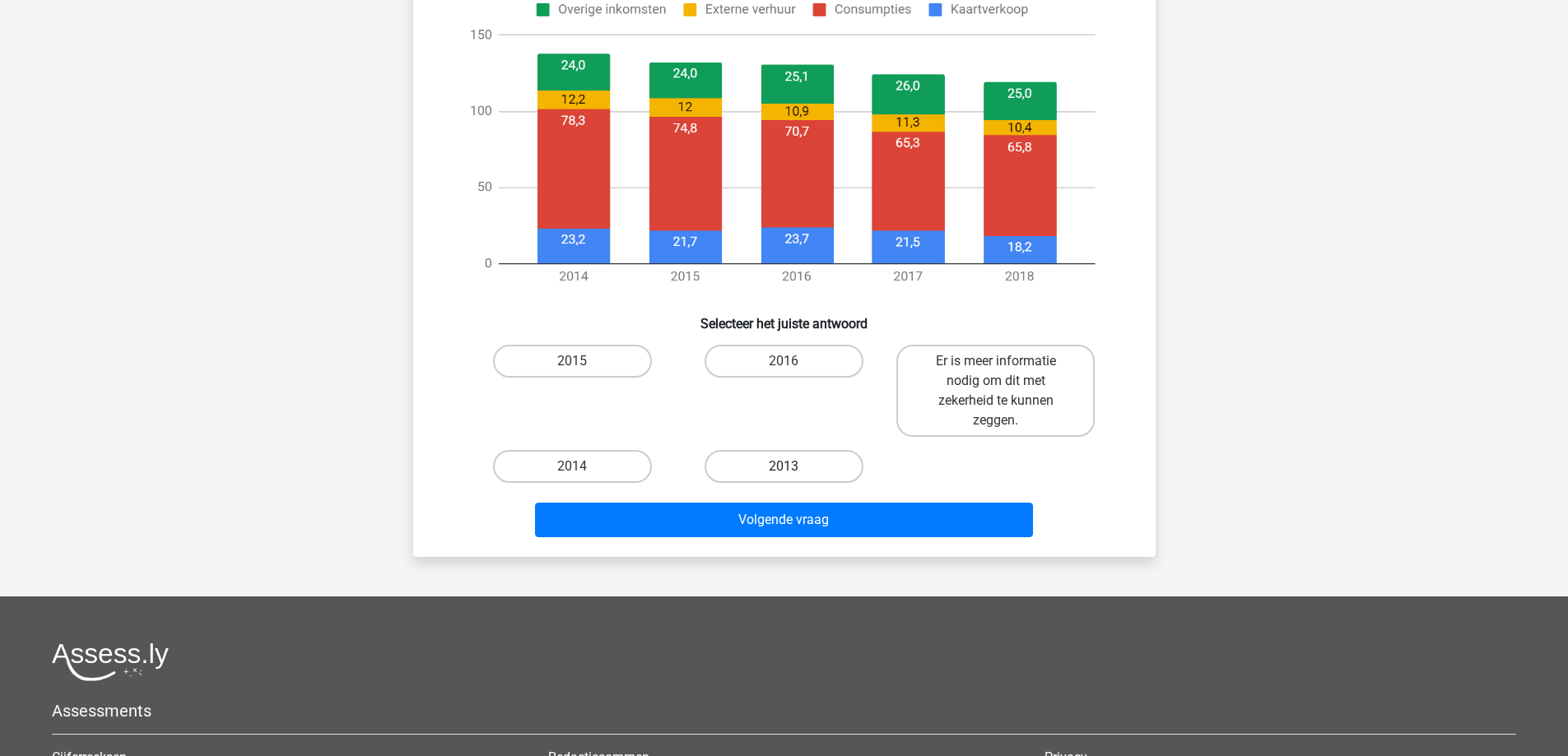
click at [797, 467] on label "2013" at bounding box center [784, 466] width 159 height 33
click at [794, 467] on input "2013" at bounding box center [789, 471] width 10 height 10
radio input "true"
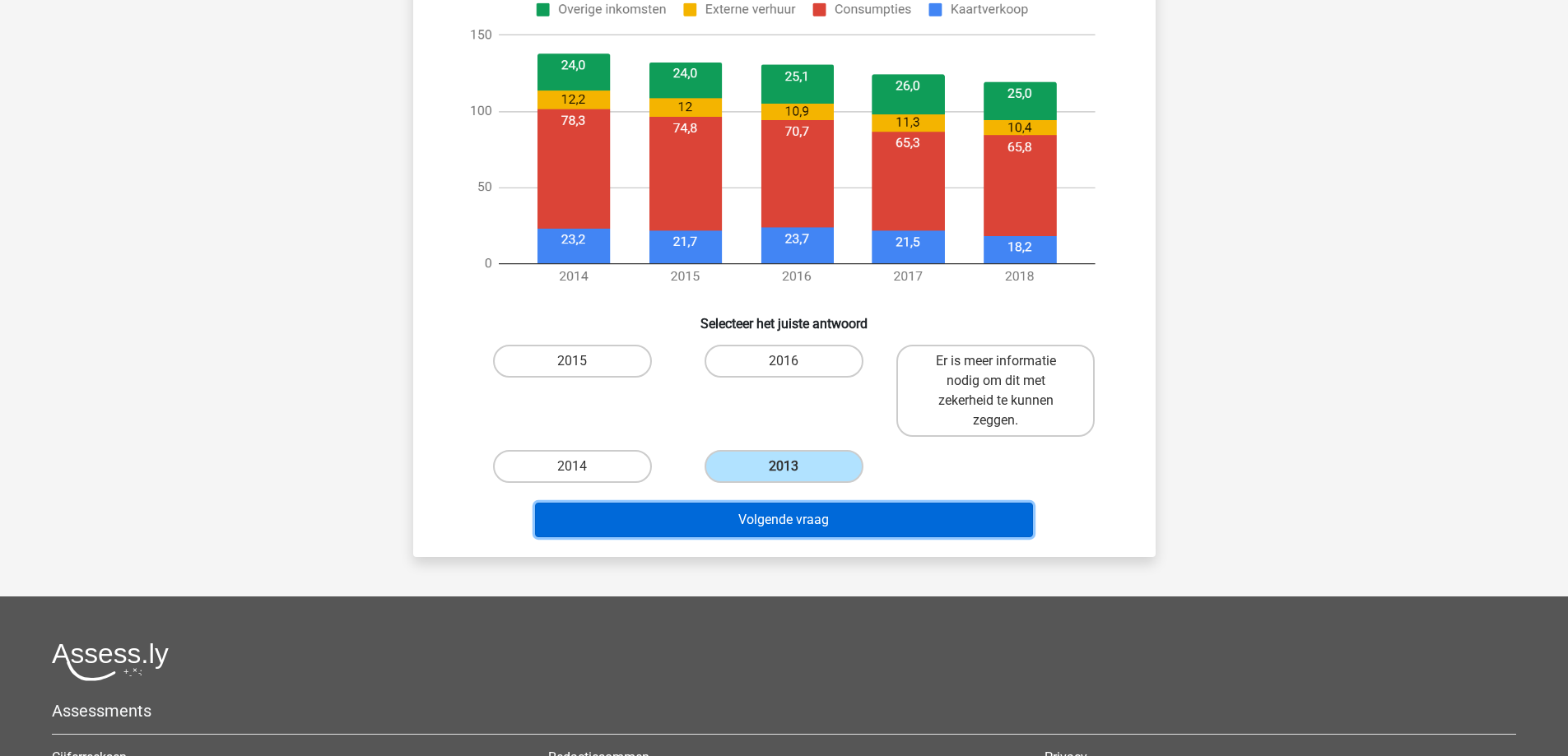
click at [793, 521] on button "Volgende vraag" at bounding box center [784, 519] width 498 height 34
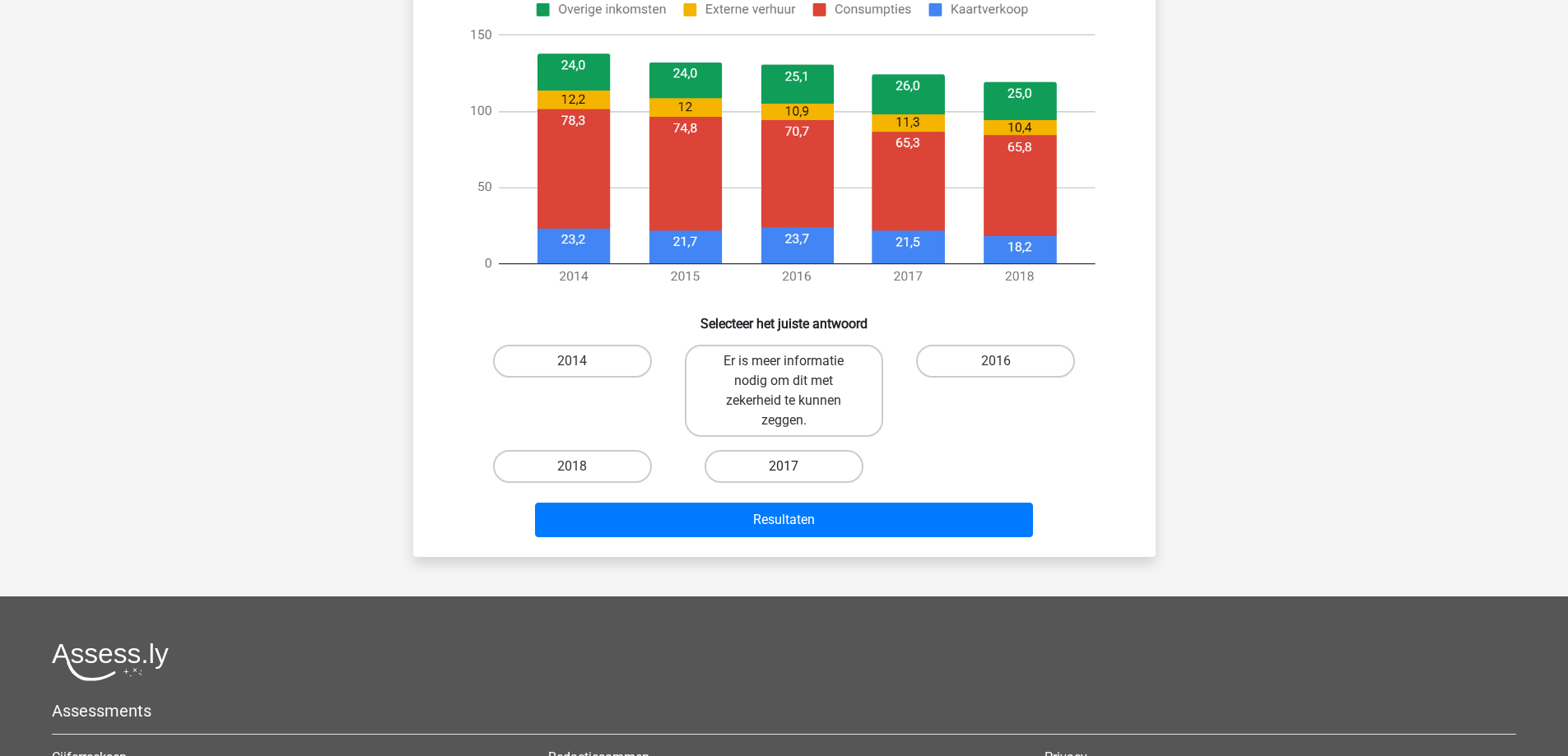
click at [799, 458] on label "2017" at bounding box center [784, 466] width 159 height 33
click at [794, 466] on input "2017" at bounding box center [789, 471] width 10 height 10
radio input "true"
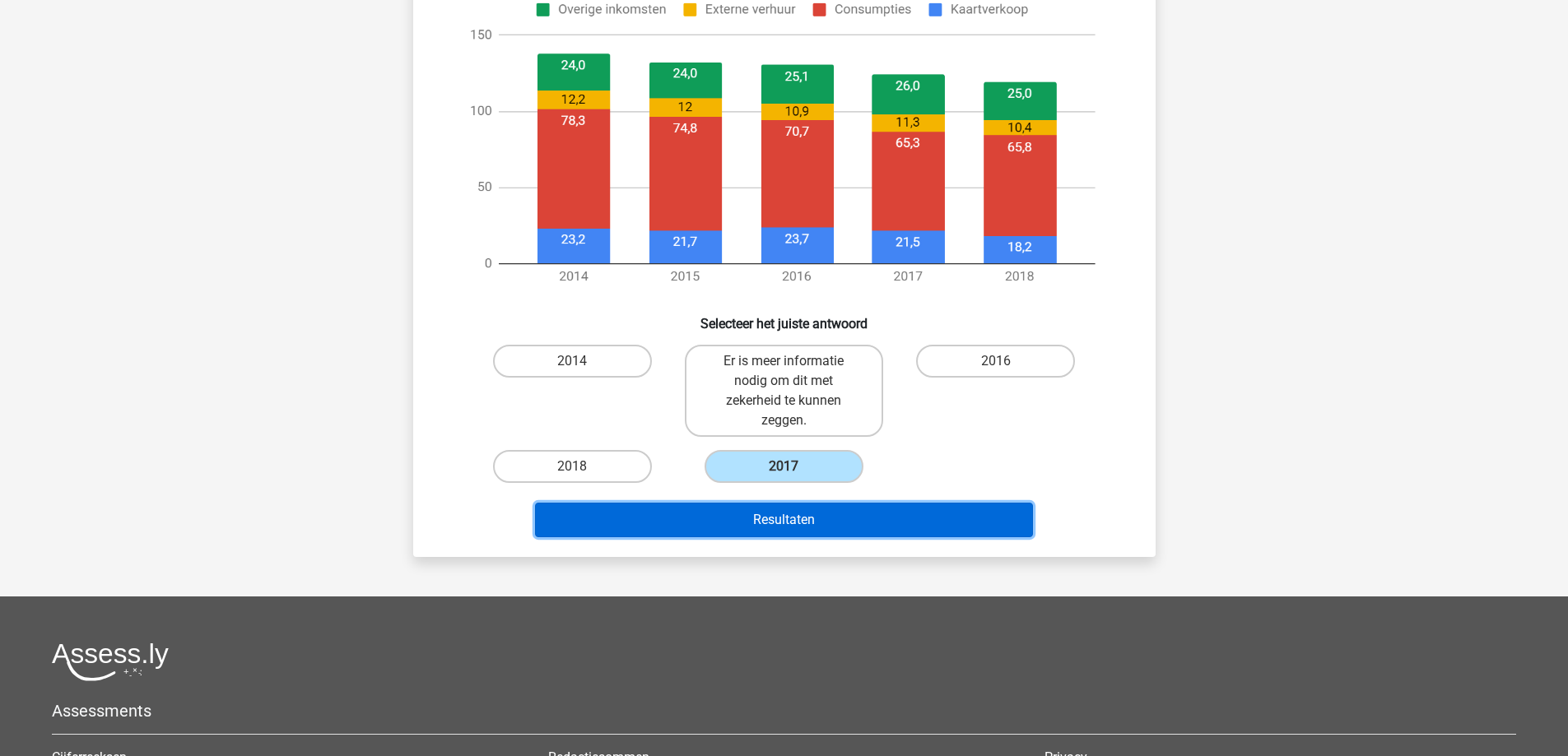
click at [799, 519] on button "Resultaten" at bounding box center [784, 519] width 498 height 34
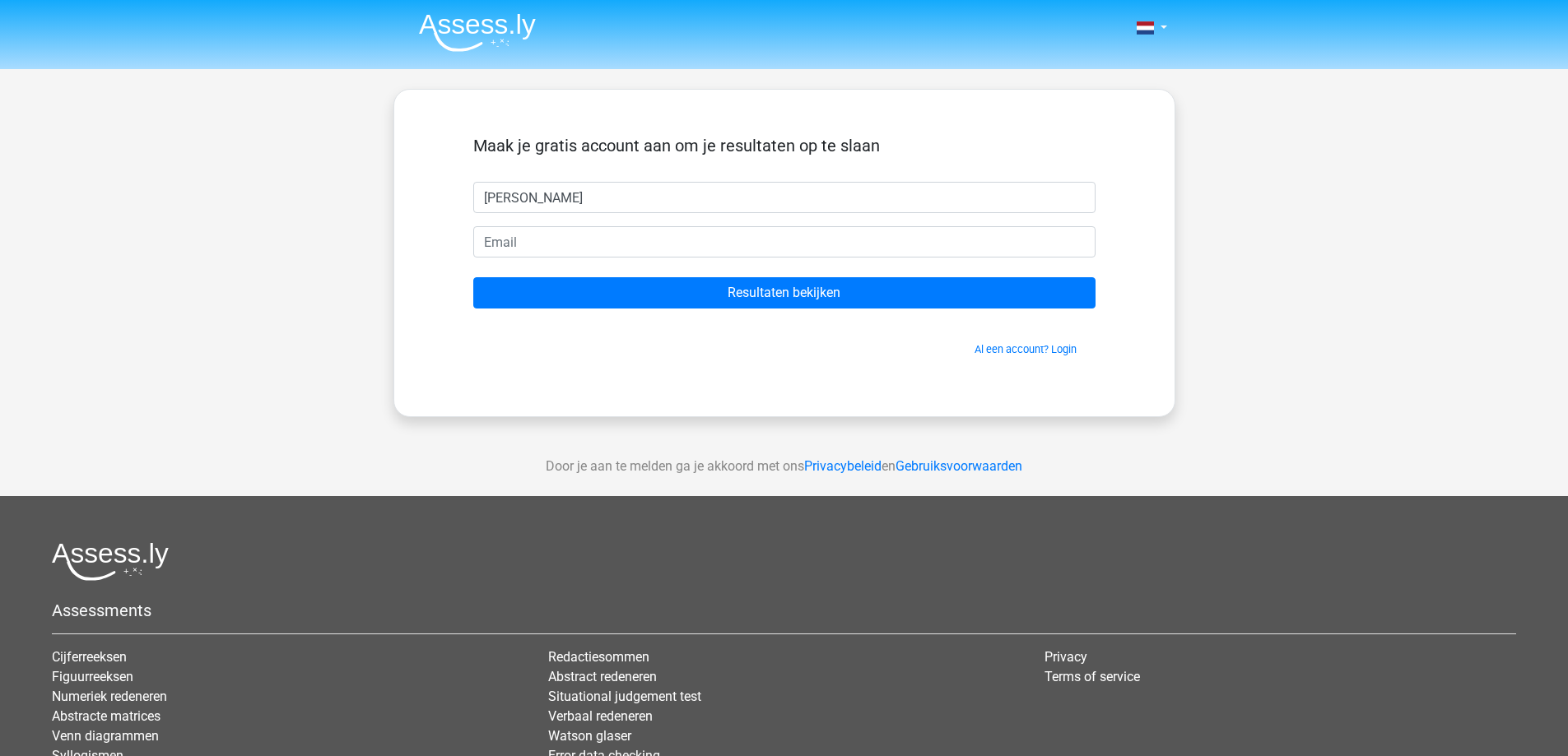
type input "[PERSON_NAME]"
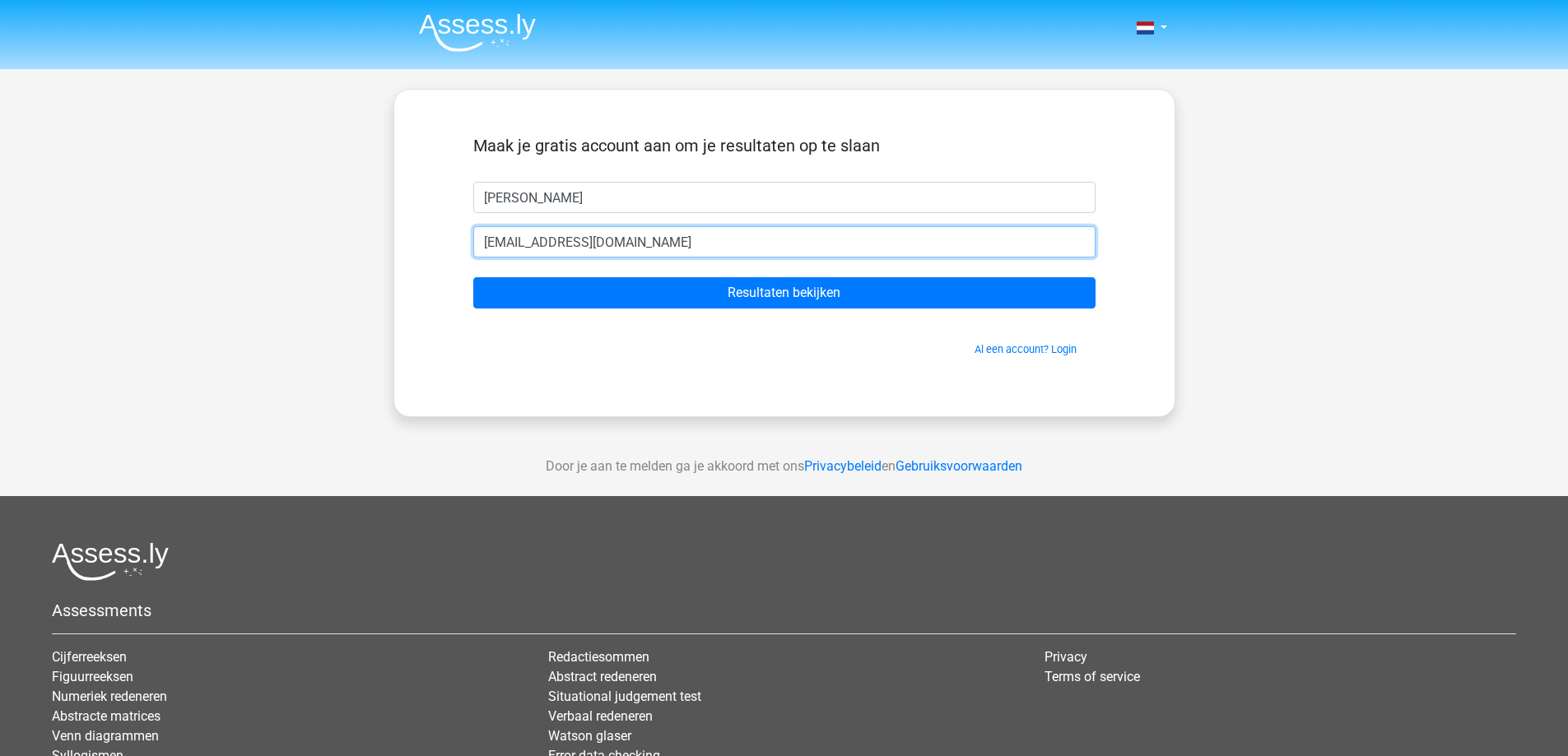
type input "[EMAIL_ADDRESS][DOMAIN_NAME]"
click at [473, 277] on input "Resultaten bekijken" at bounding box center [784, 292] width 622 height 31
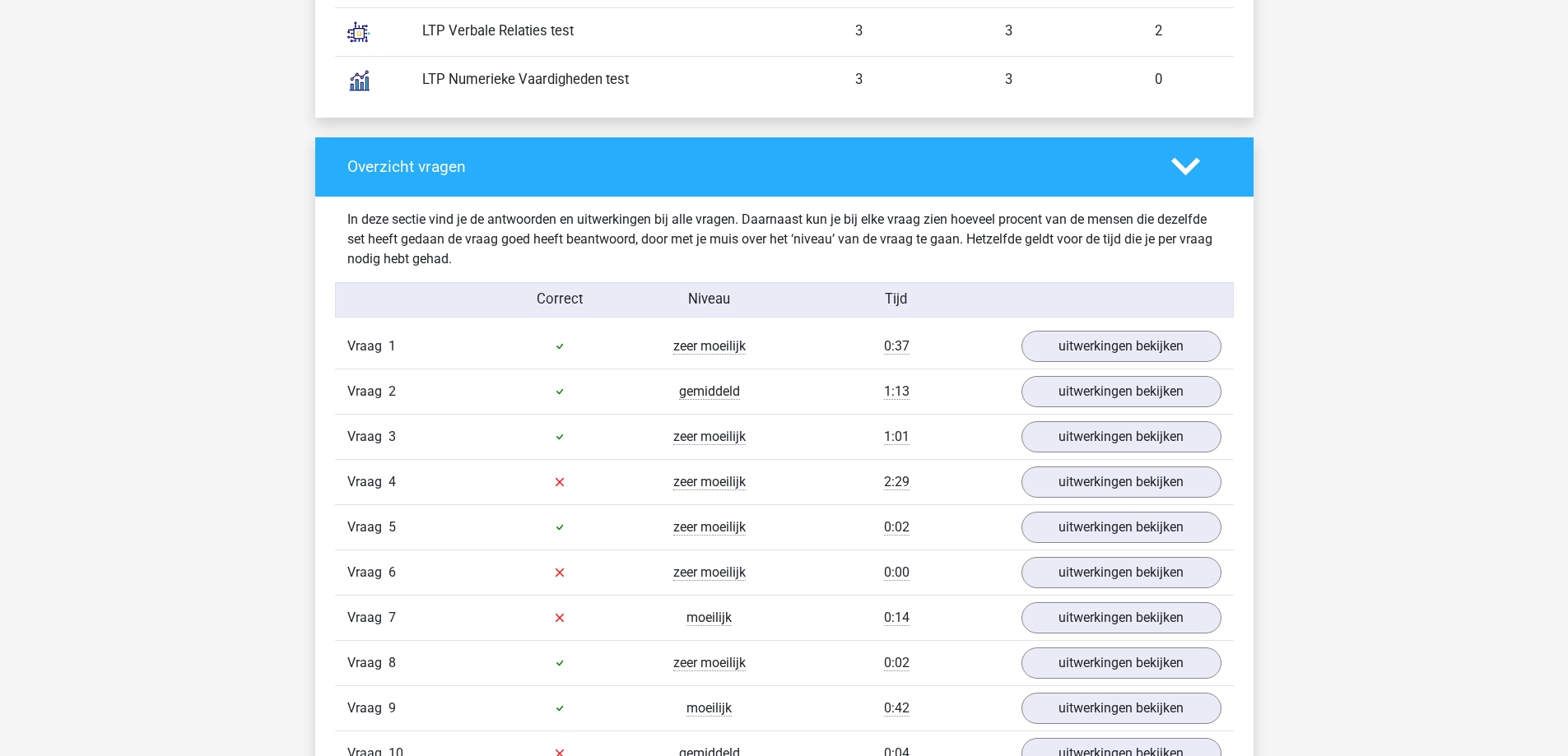
scroll to position [1728, 0]
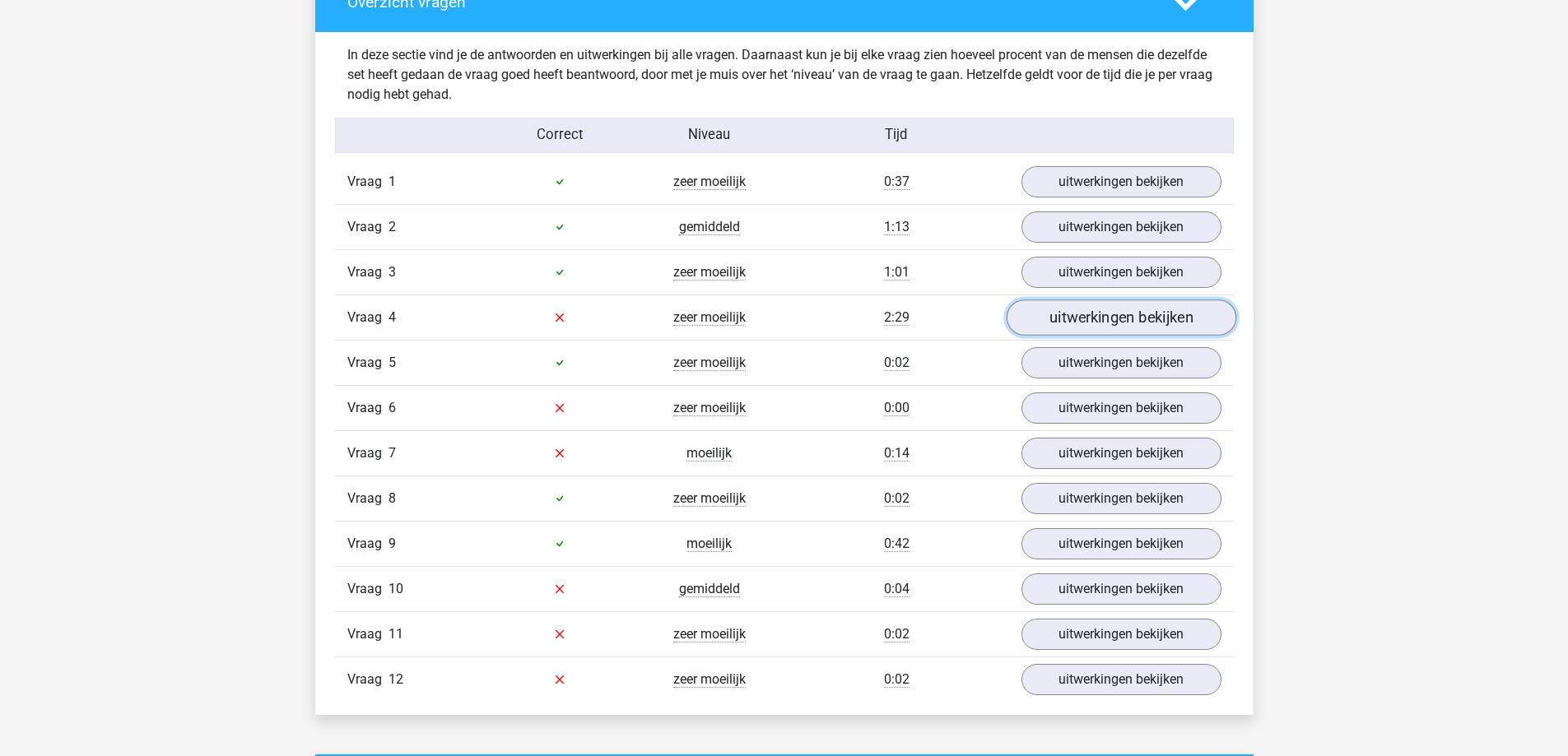
click at [1170, 320] on link "uitwerkingen bekijken" at bounding box center [1120, 317] width 230 height 36
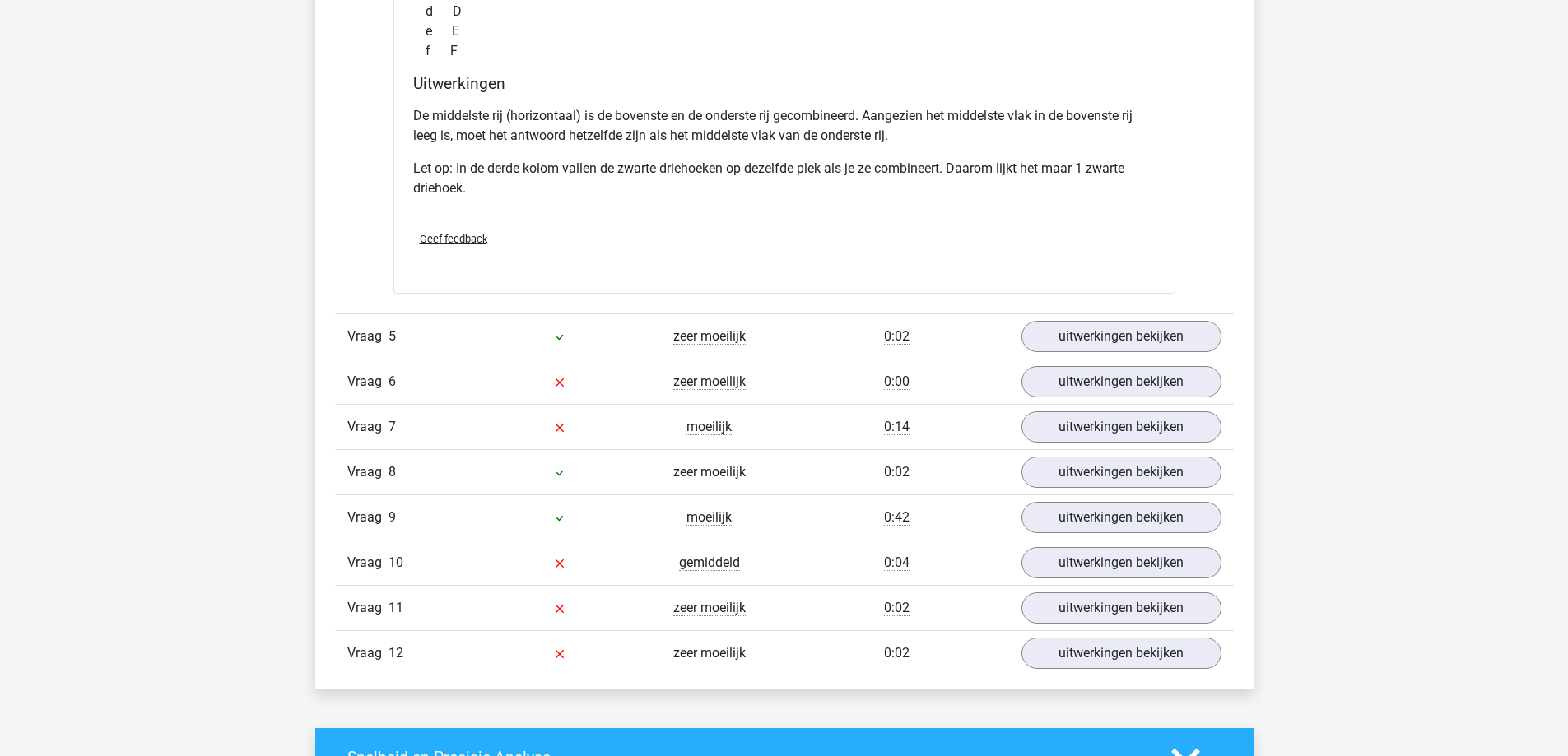
scroll to position [2633, 0]
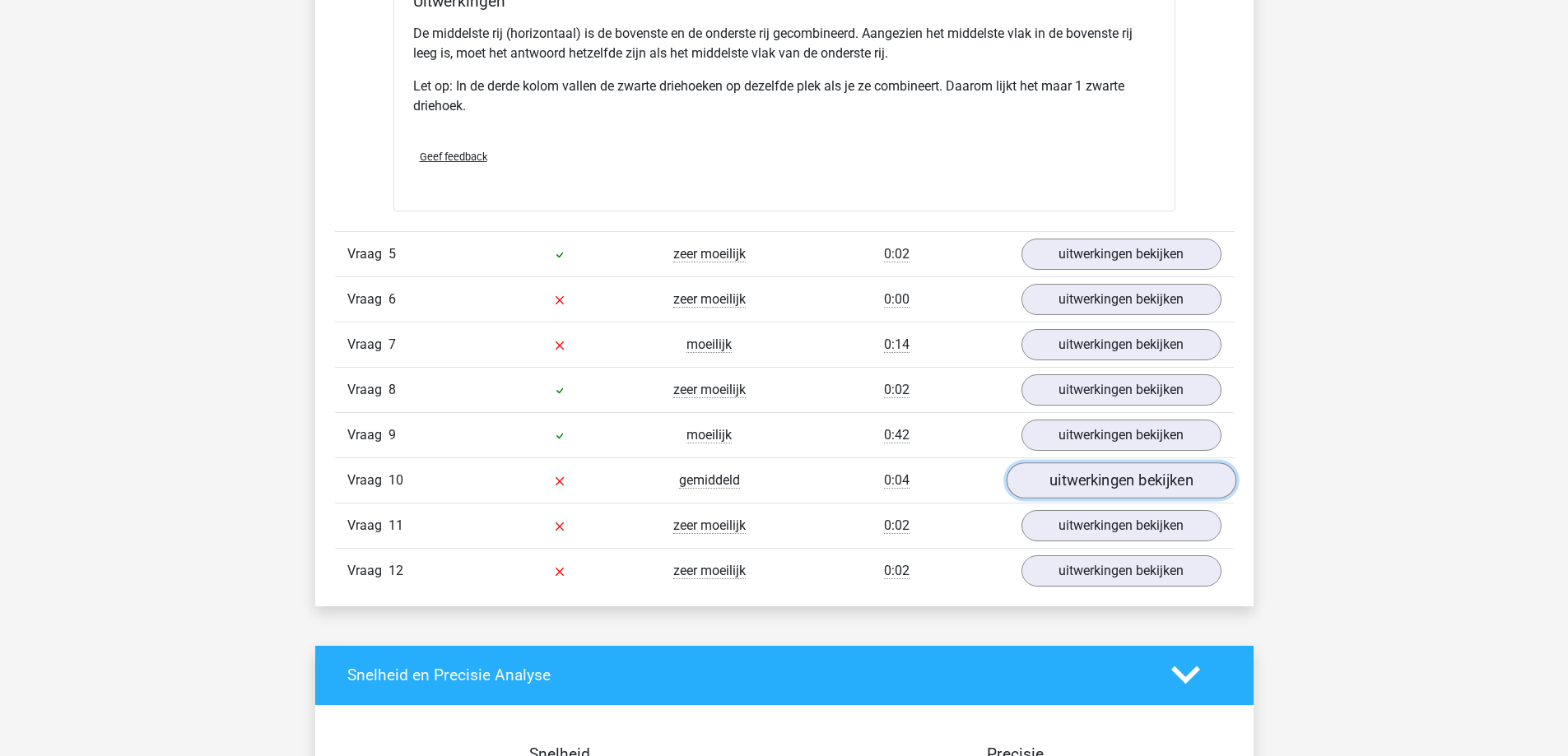
click at [1136, 479] on link "uitwerkingen bekijken" at bounding box center [1120, 481] width 230 height 36
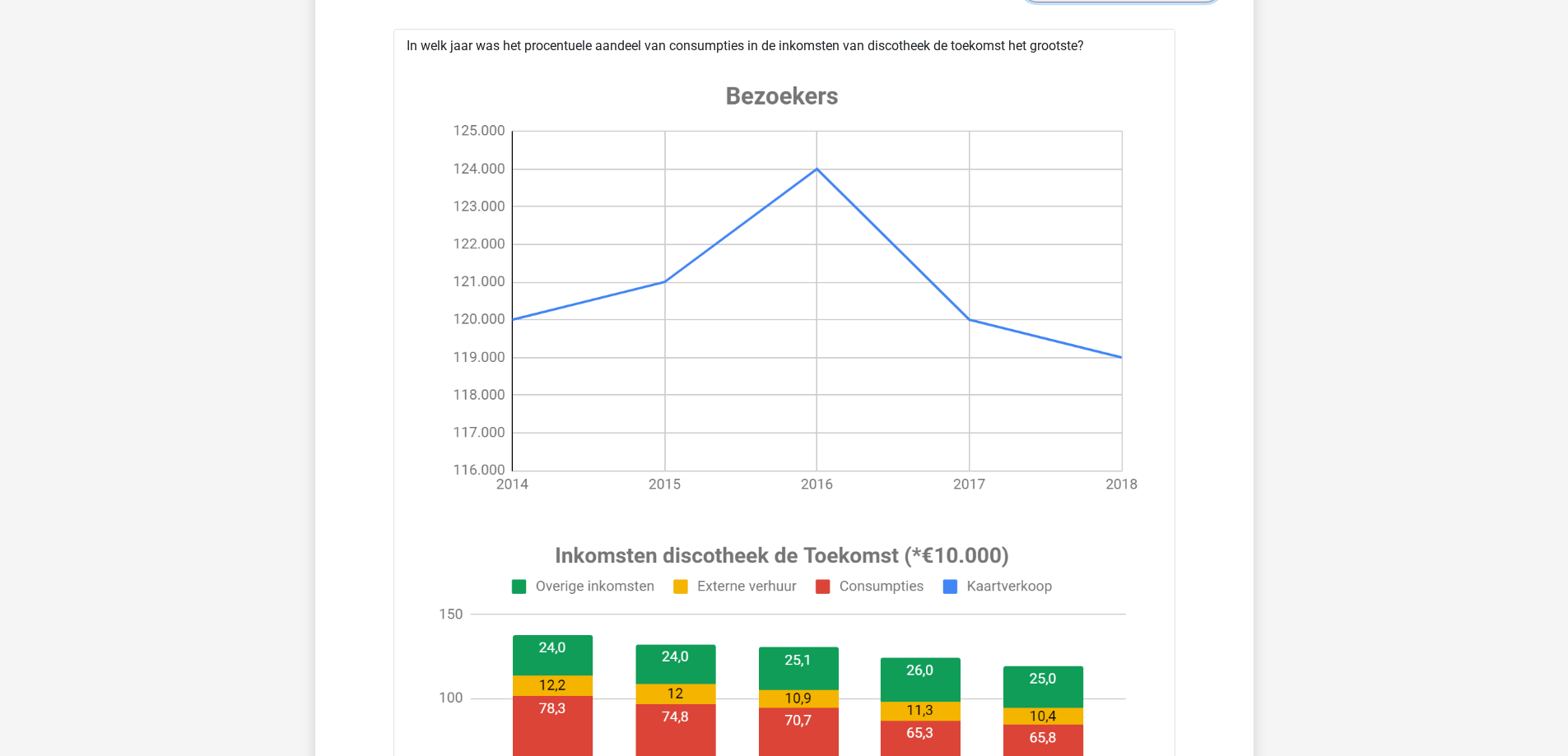
scroll to position [2797, 0]
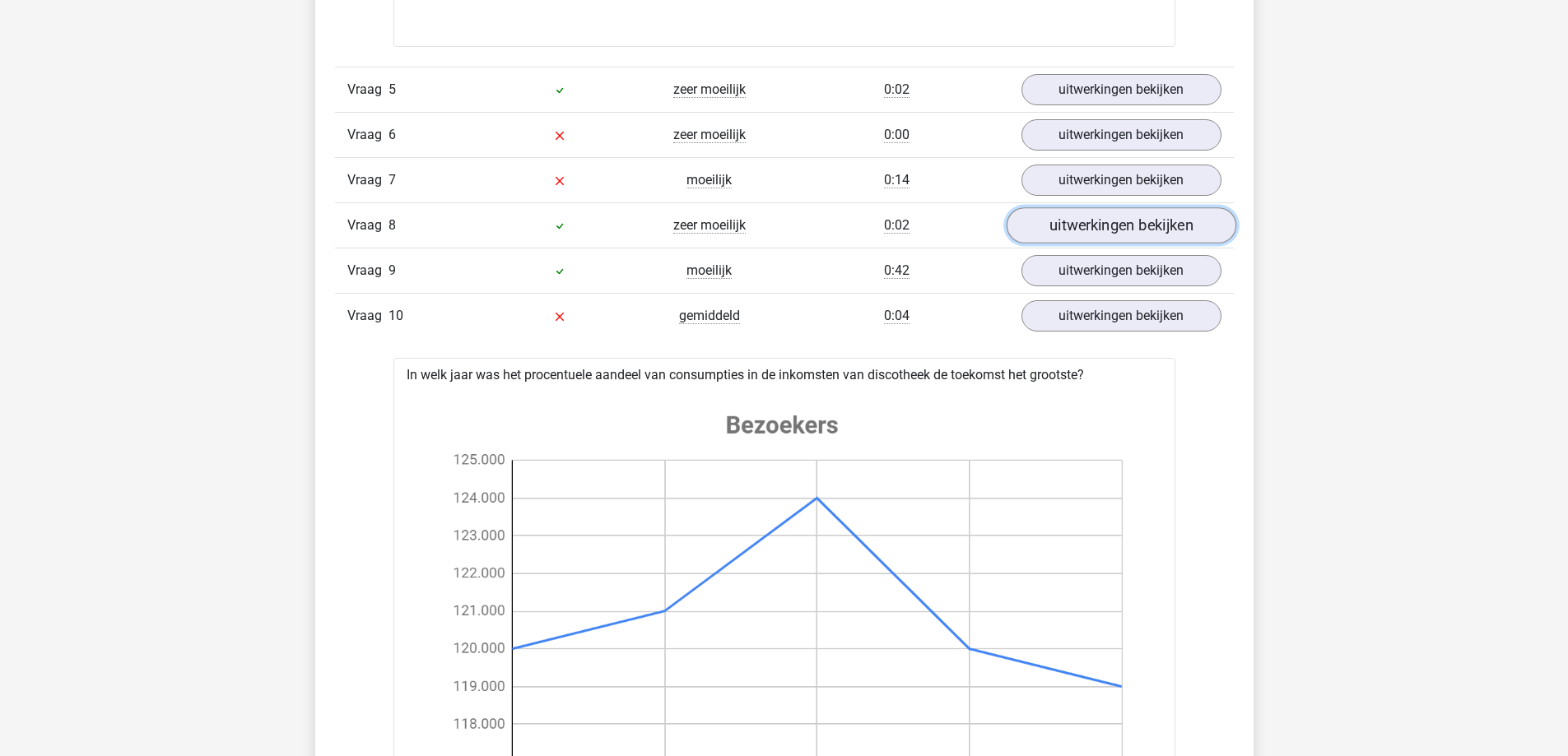
click at [1111, 225] on link "uitwerkingen bekijken" at bounding box center [1120, 225] width 230 height 36
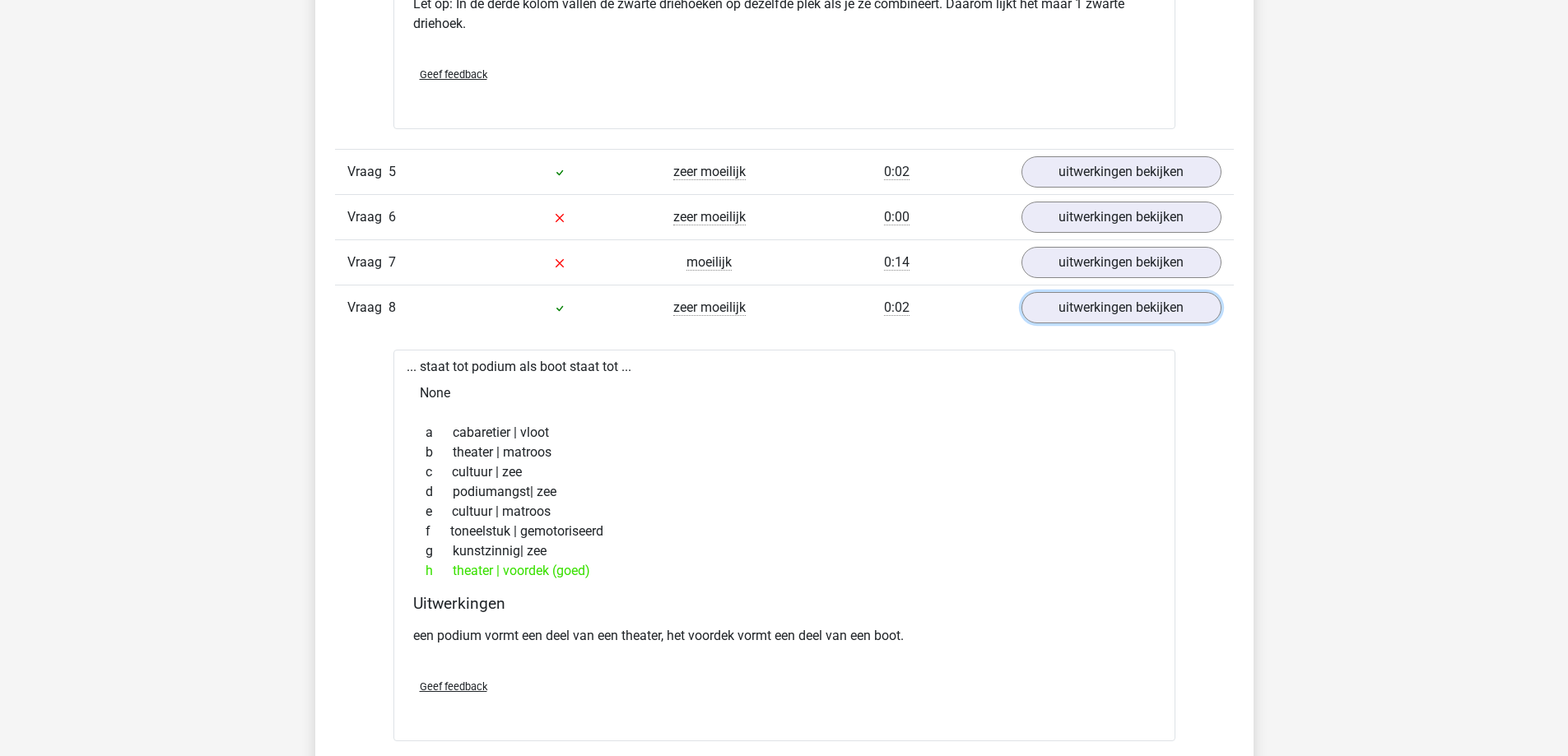
scroll to position [2633, 0]
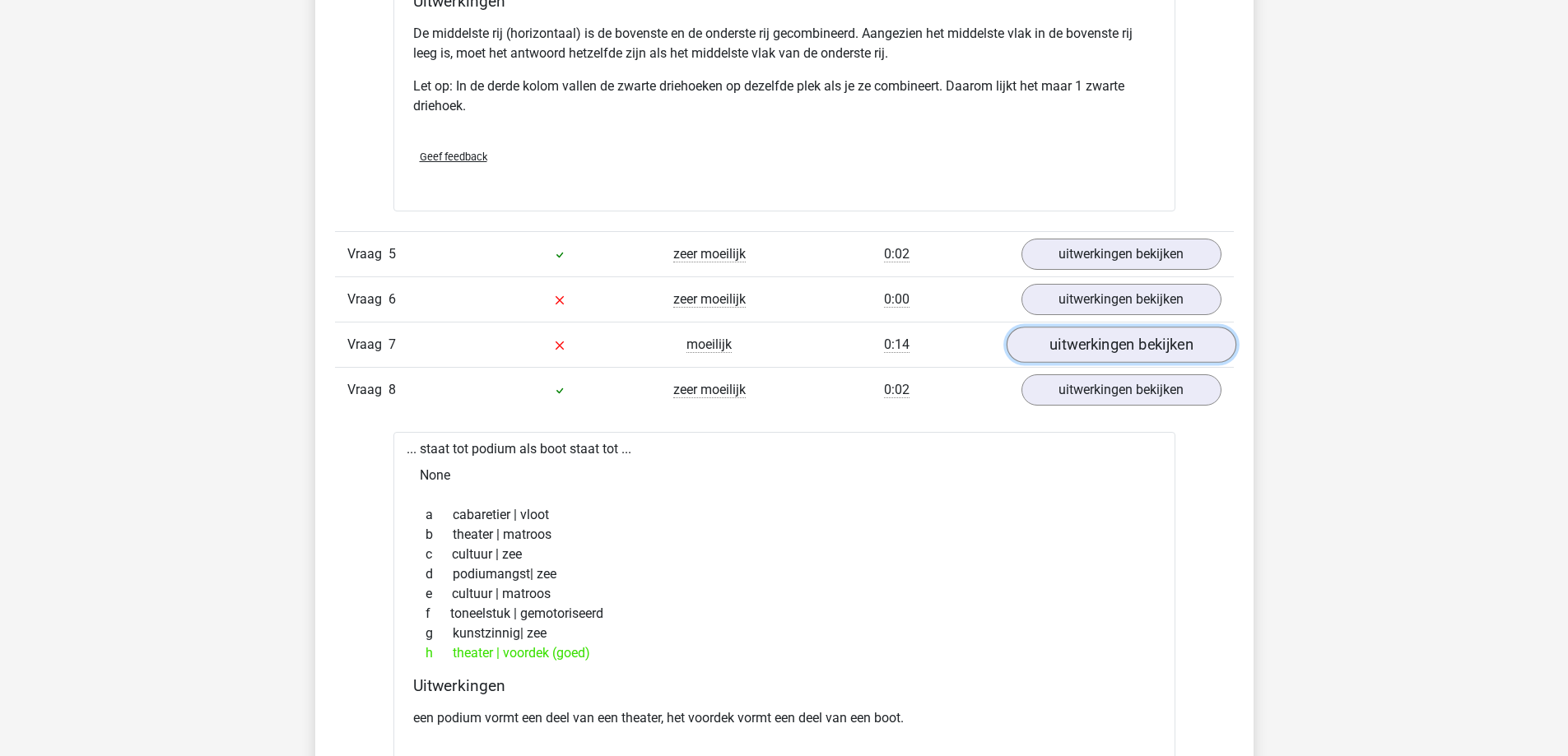
click at [1136, 335] on link "uitwerkingen bekijken" at bounding box center [1120, 345] width 230 height 36
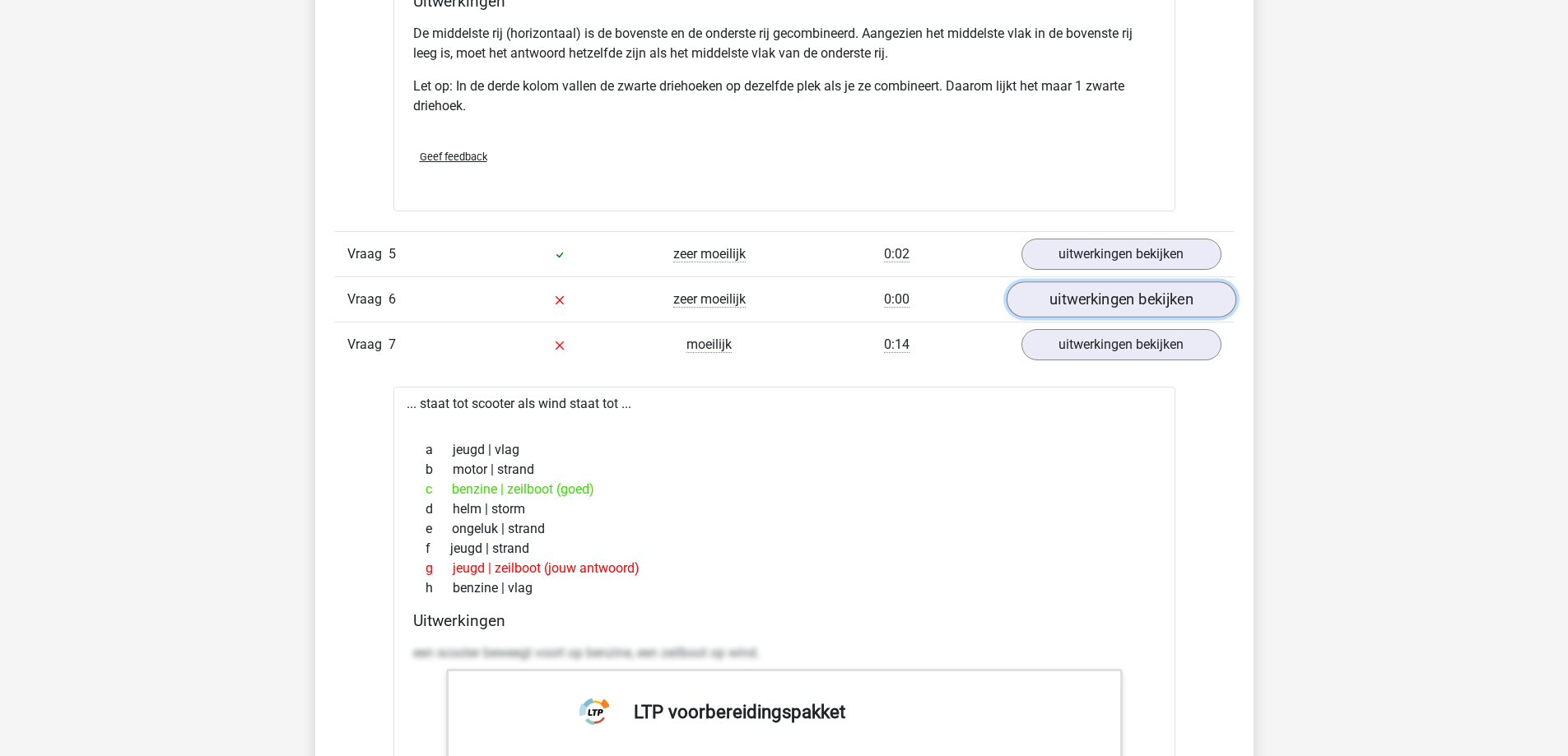
click at [1123, 303] on link "uitwerkingen bekijken" at bounding box center [1120, 299] width 230 height 36
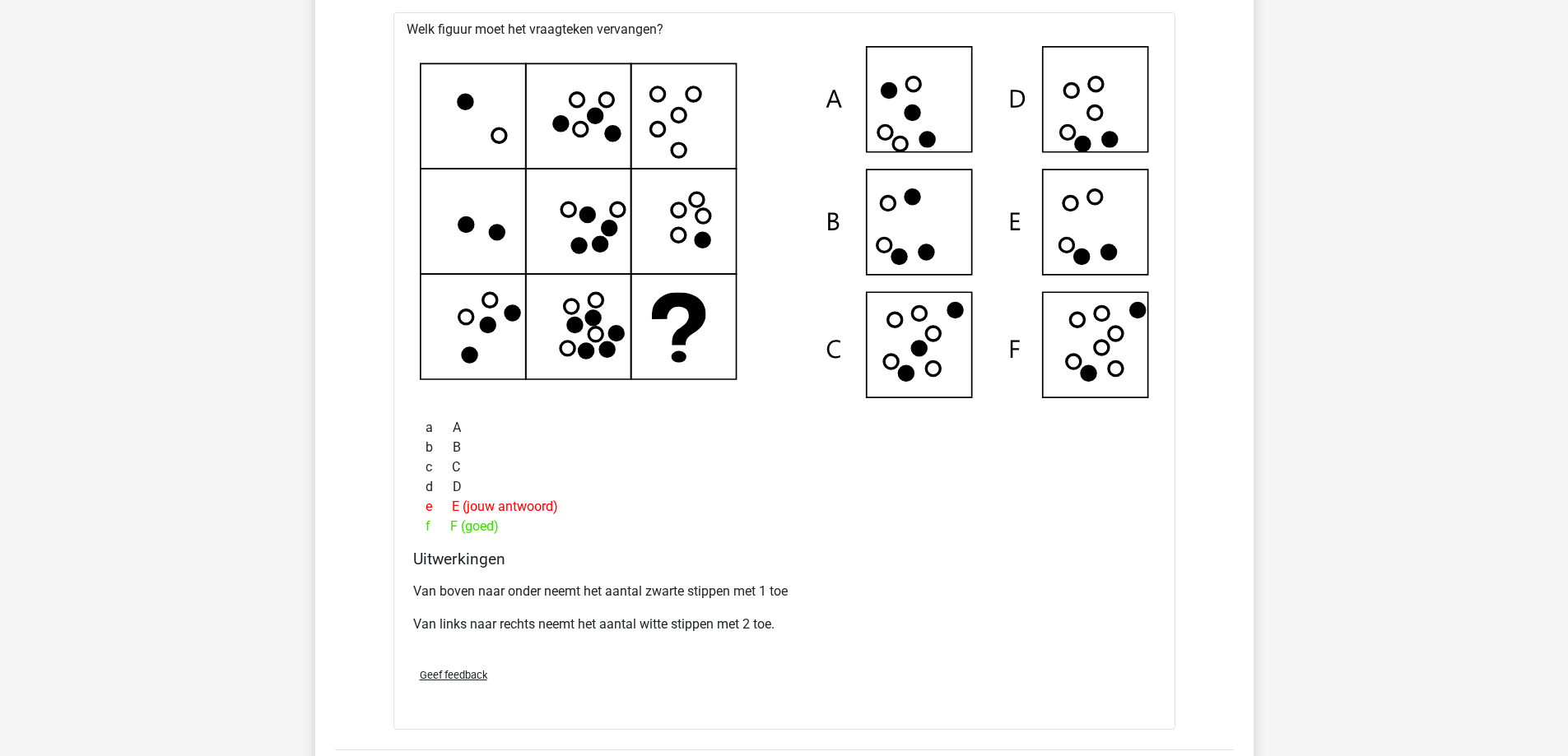
scroll to position [2880, 0]
